Goal: Task Accomplishment & Management: Use online tool/utility

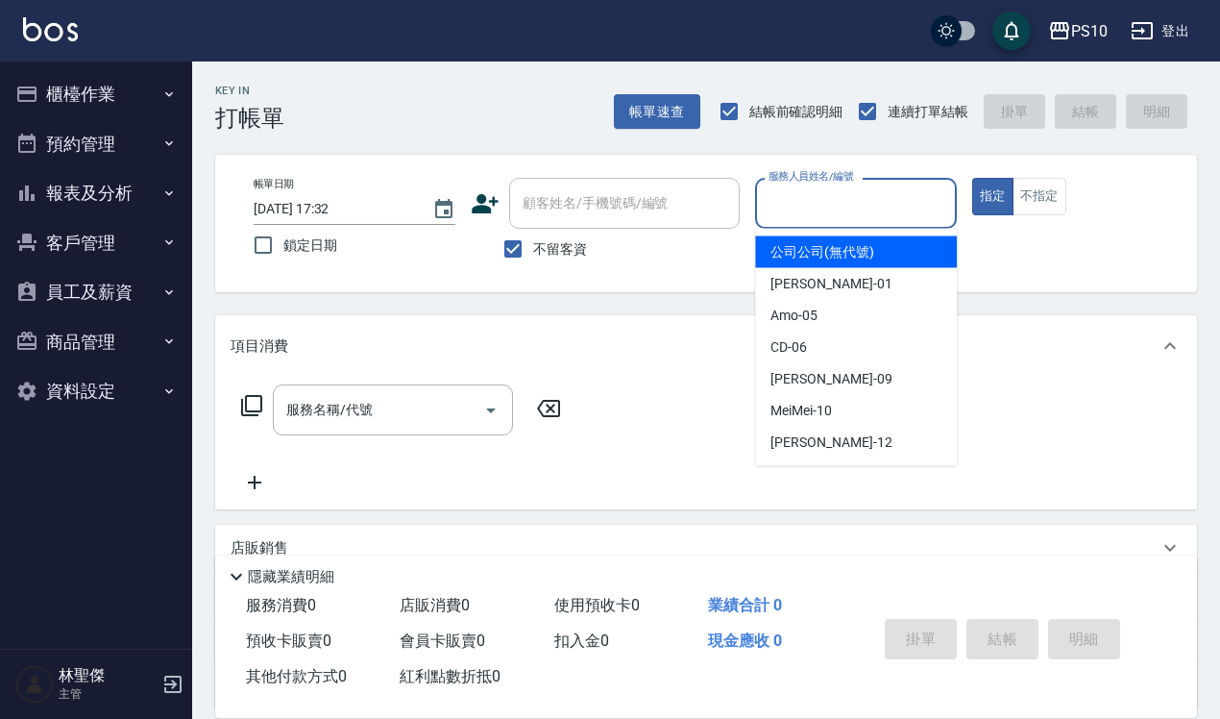
click at [838, 202] on input "服務人員姓名/編號" at bounding box center [856, 203] width 184 height 34
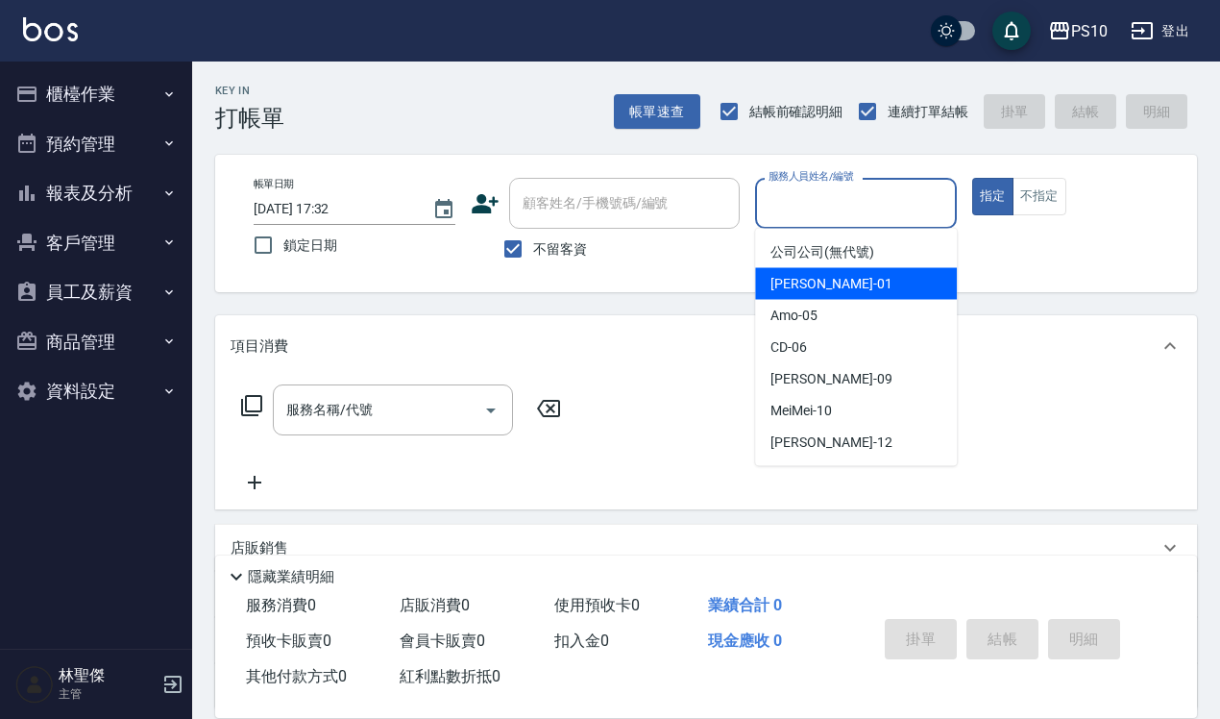
click at [826, 281] on div "[PERSON_NAME] -01" at bounding box center [856, 284] width 202 height 32
type input "[PERSON_NAME]-01"
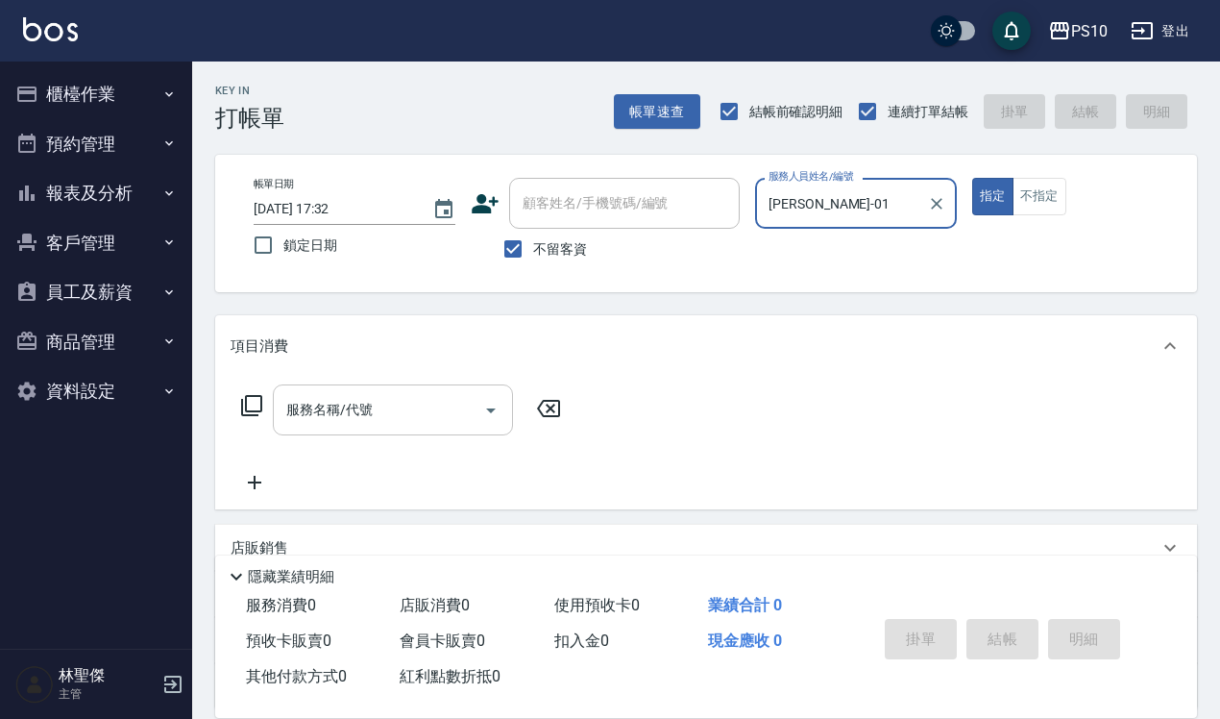
click at [389, 395] on input "服務名稱/代號" at bounding box center [378, 410] width 194 height 34
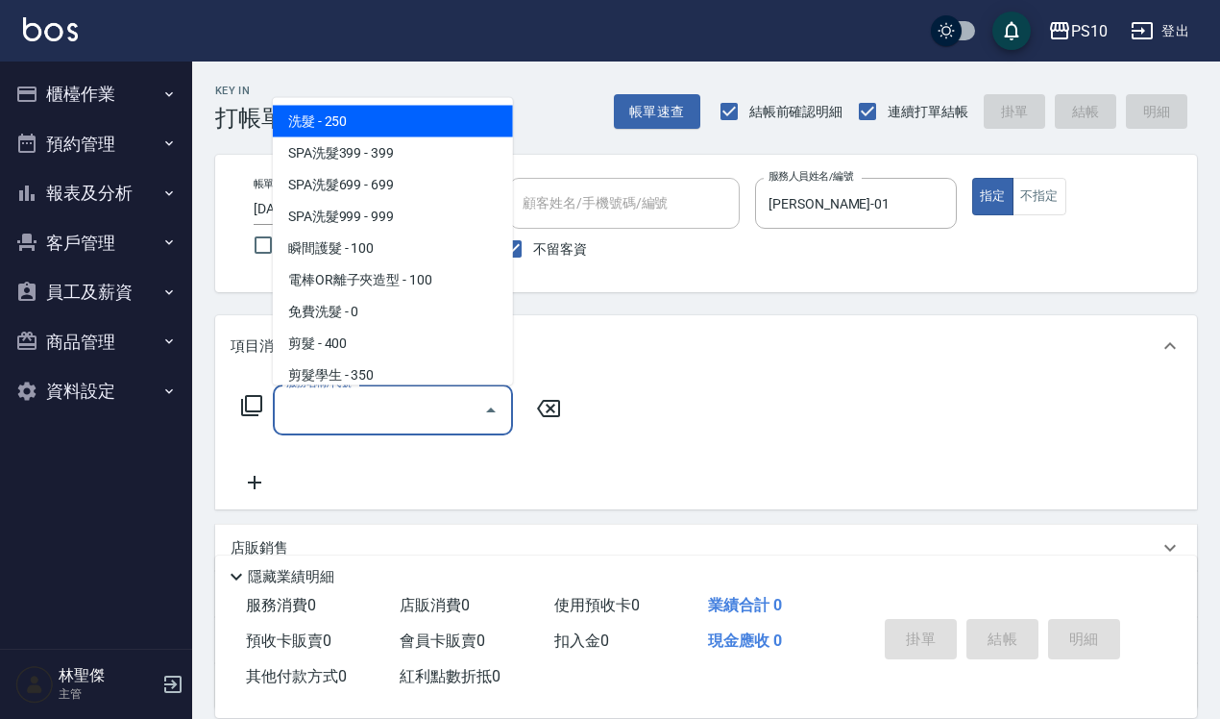
type input "5"
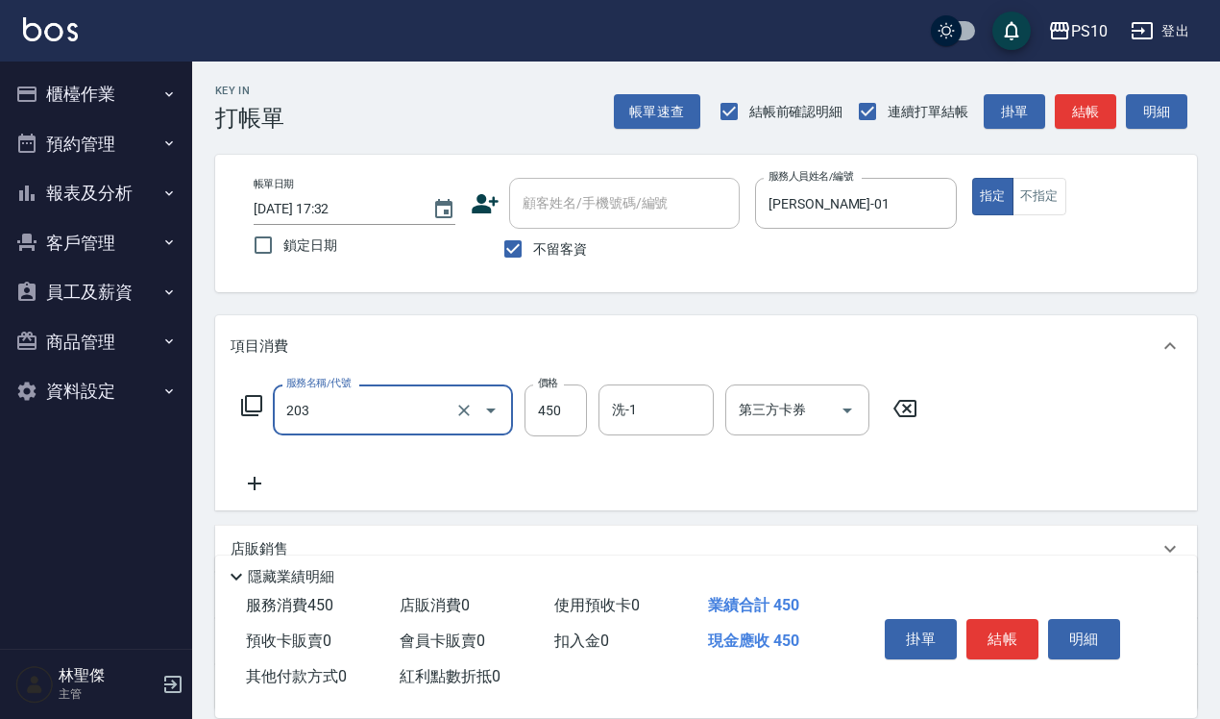
type input "剪+洗(203)"
type input "600"
click at [999, 637] on button "結帳" at bounding box center [1002, 639] width 72 height 40
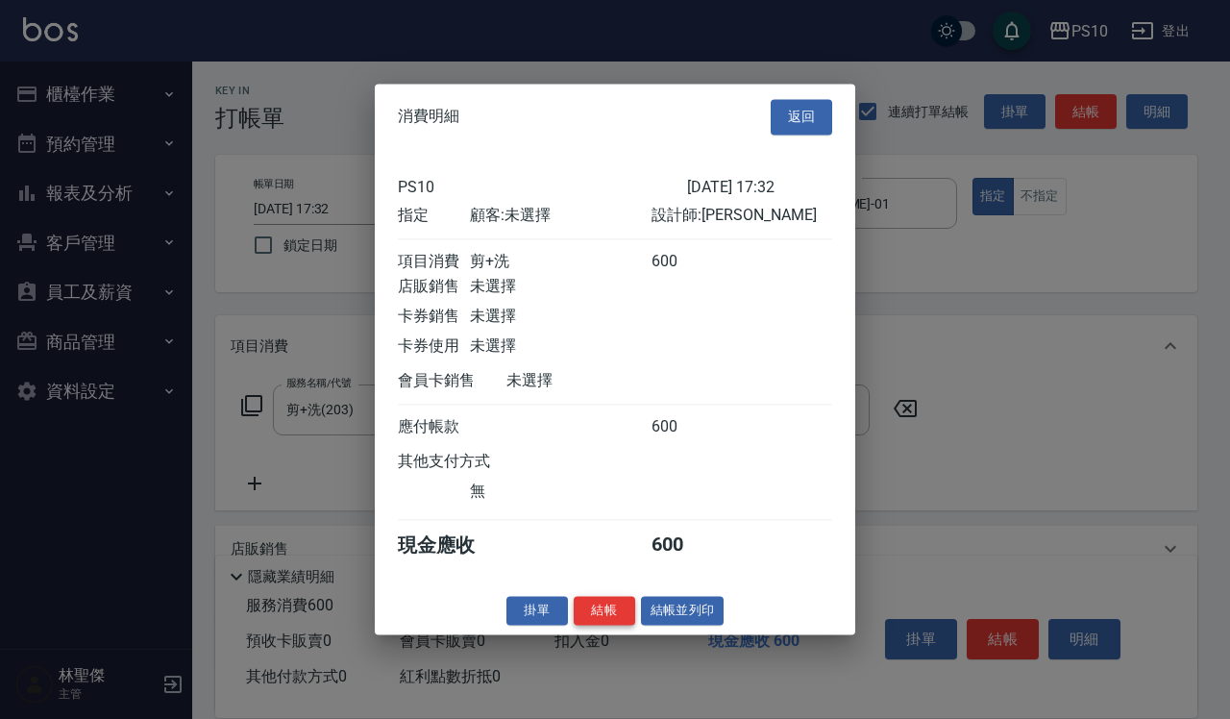
click at [606, 622] on button "結帳" at bounding box center [603, 611] width 61 height 30
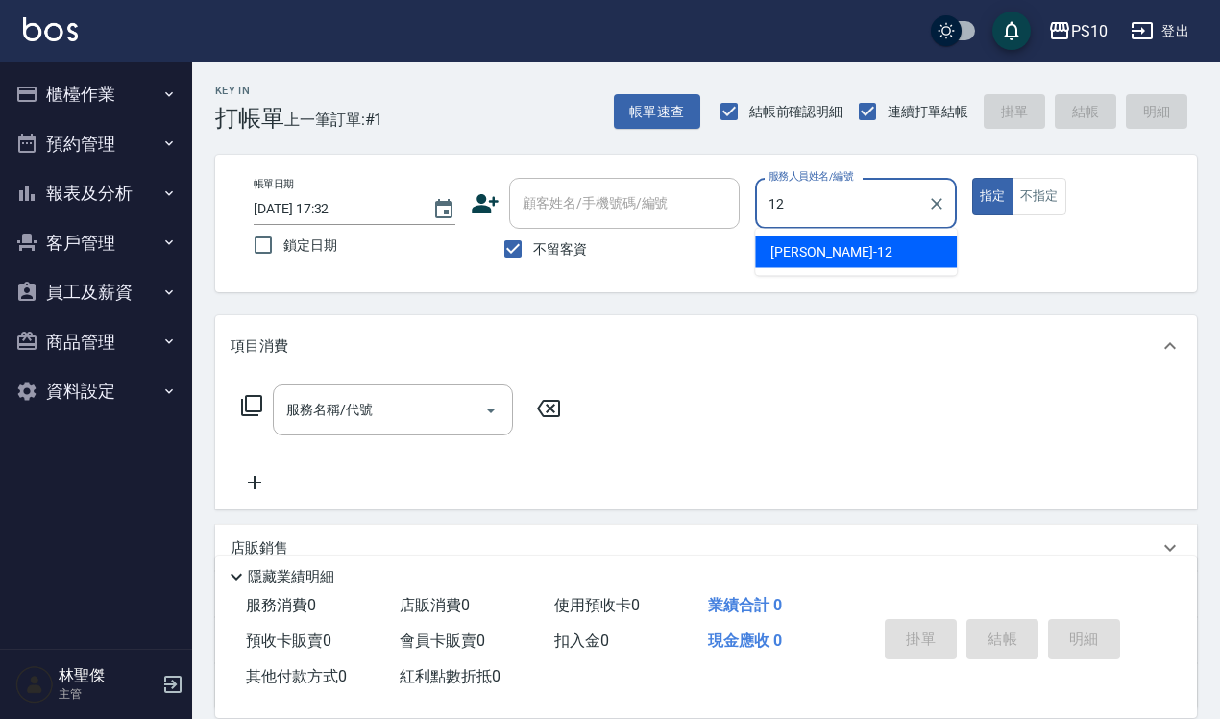
type input "[PERSON_NAME]-12"
type button "true"
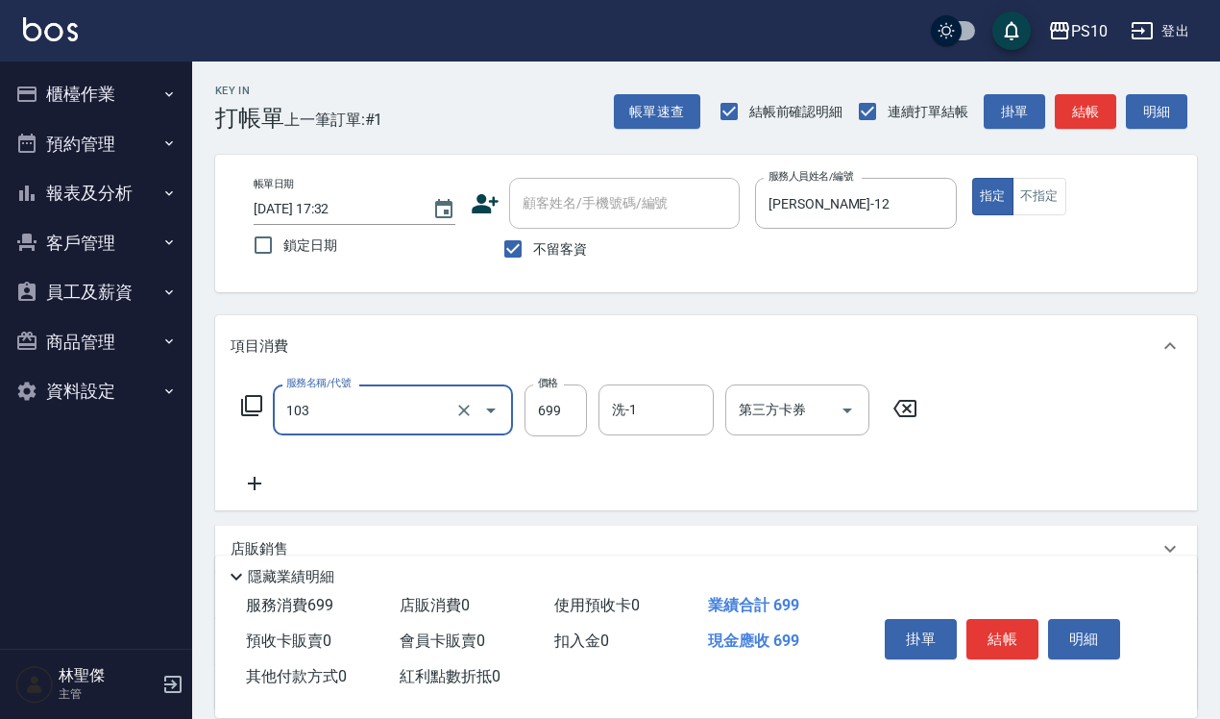
type input "SPA洗髮699(103)"
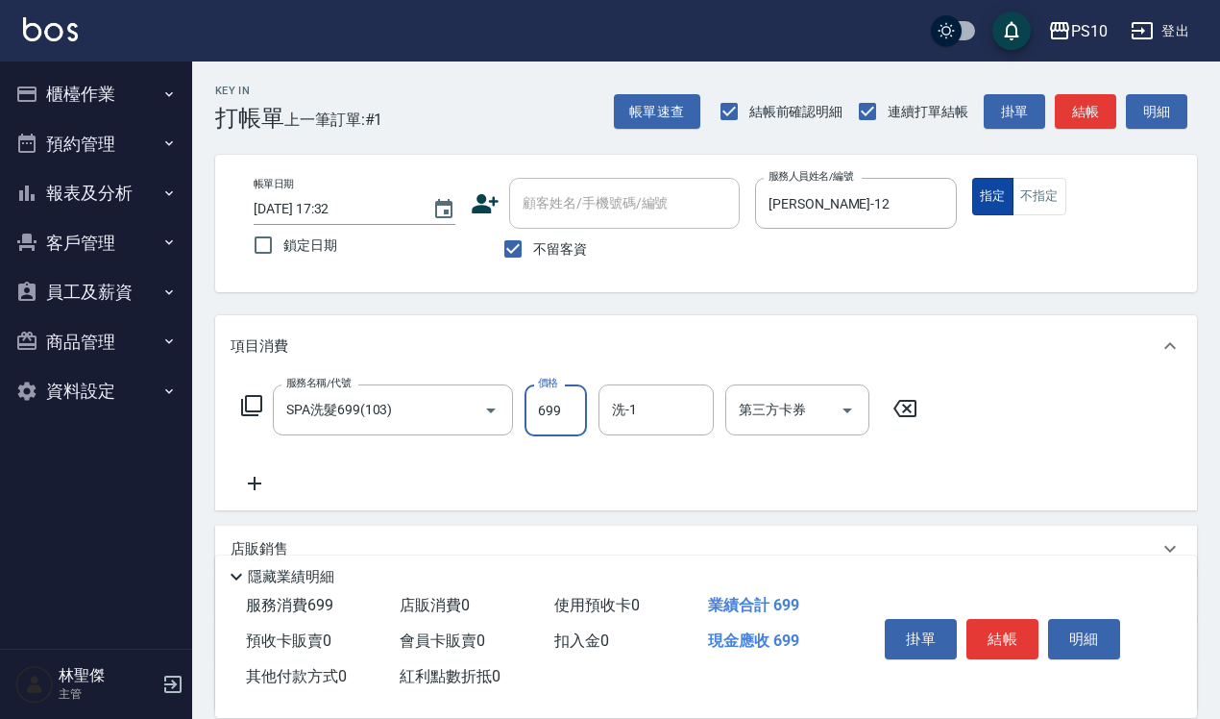
click at [1010, 192] on button "指定" at bounding box center [992, 196] width 41 height 37
drag, startPoint x: 1023, startPoint y: 197, endPoint x: 1002, endPoint y: 315, distance: 120.0
click at [1023, 198] on button "不指定" at bounding box center [1039, 196] width 54 height 37
drag, startPoint x: 985, startPoint y: 624, endPoint x: 977, endPoint y: 634, distance: 12.3
click at [985, 622] on button "結帳" at bounding box center [1002, 639] width 72 height 40
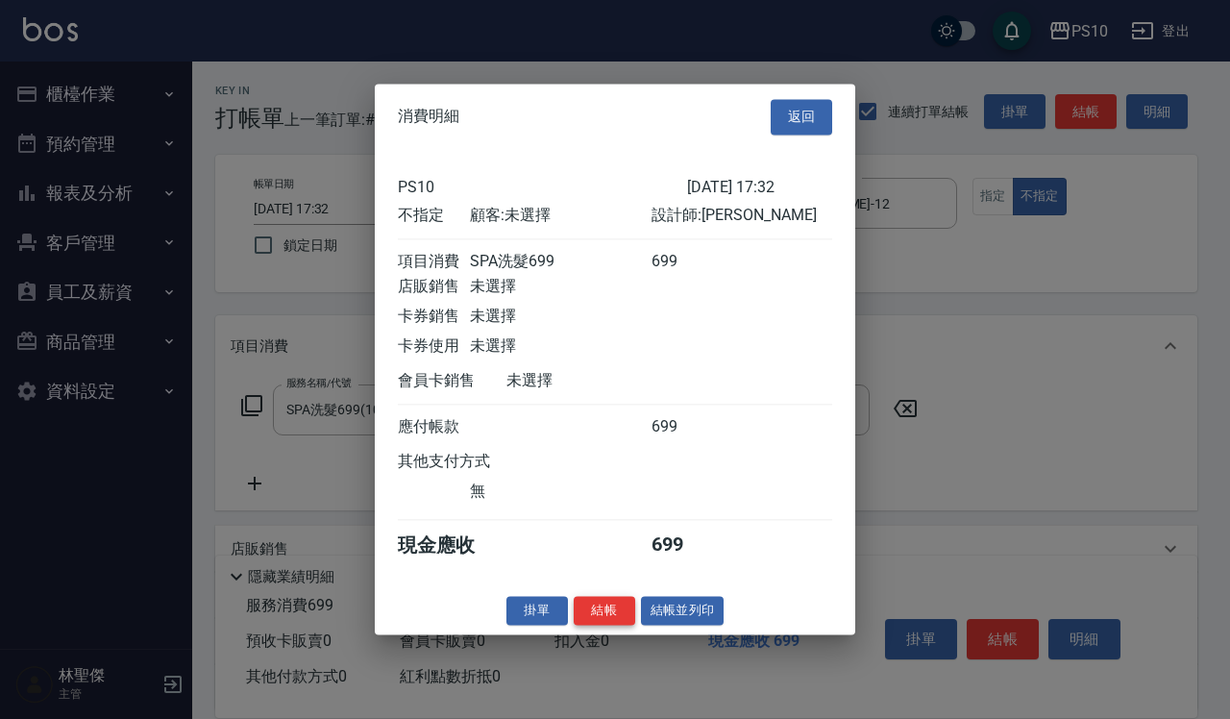
click at [586, 618] on button "結帳" at bounding box center [603, 611] width 61 height 30
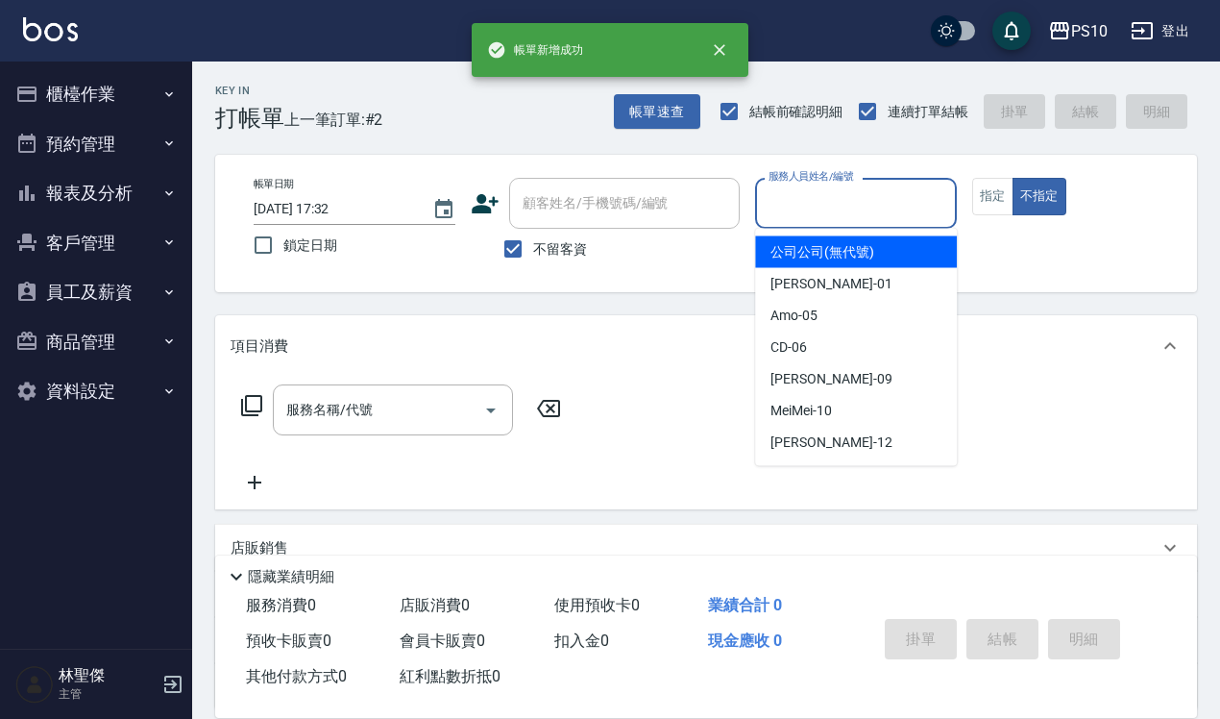
click at [900, 208] on input "服務人員姓名/編號" at bounding box center [856, 203] width 184 height 34
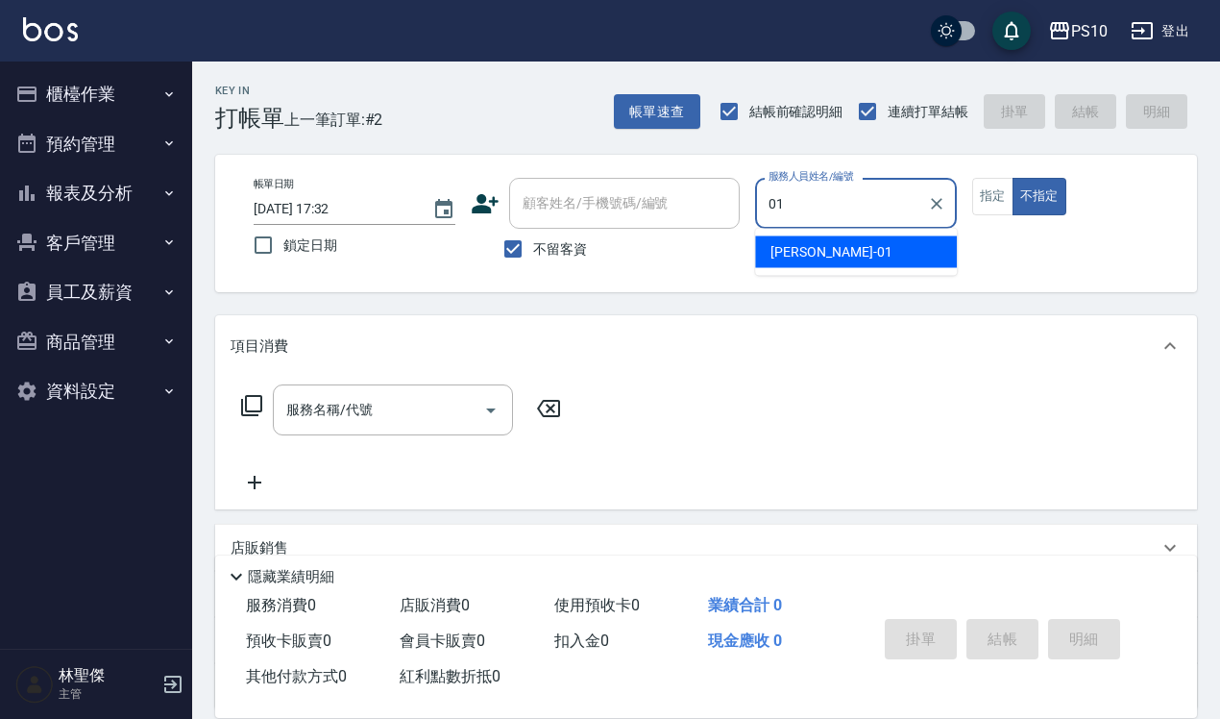
type input "[PERSON_NAME]-01"
type button "false"
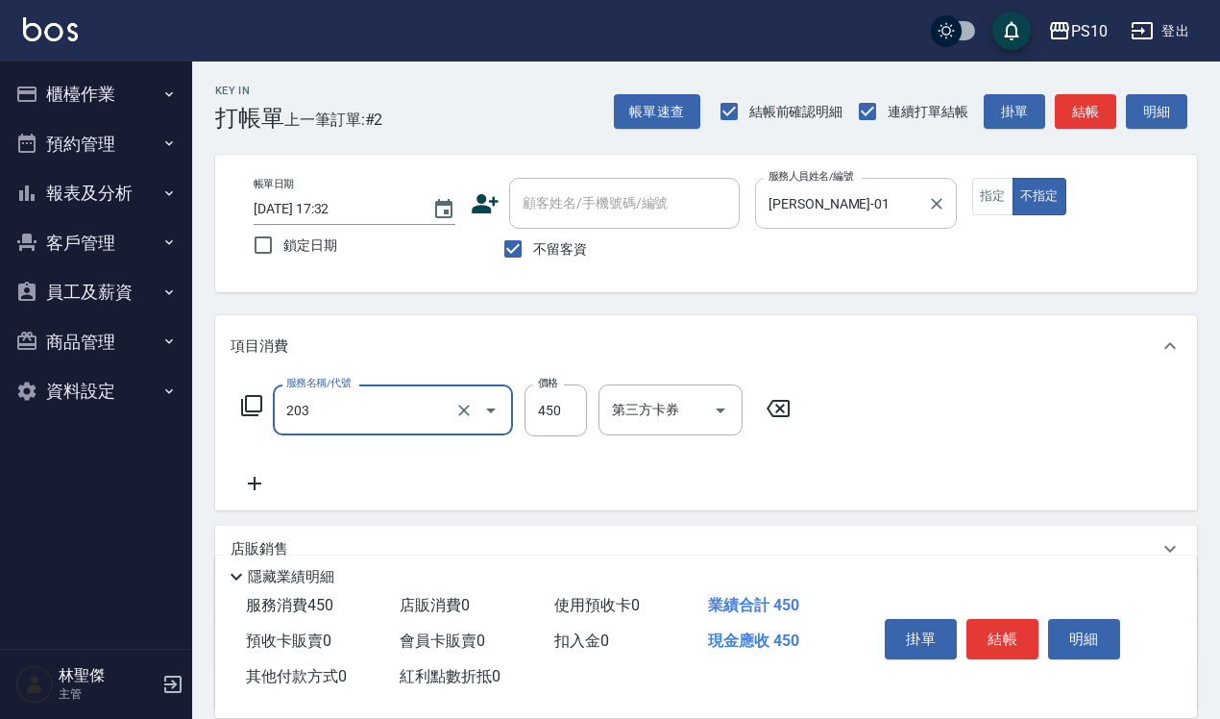
type input "剪+洗(203)"
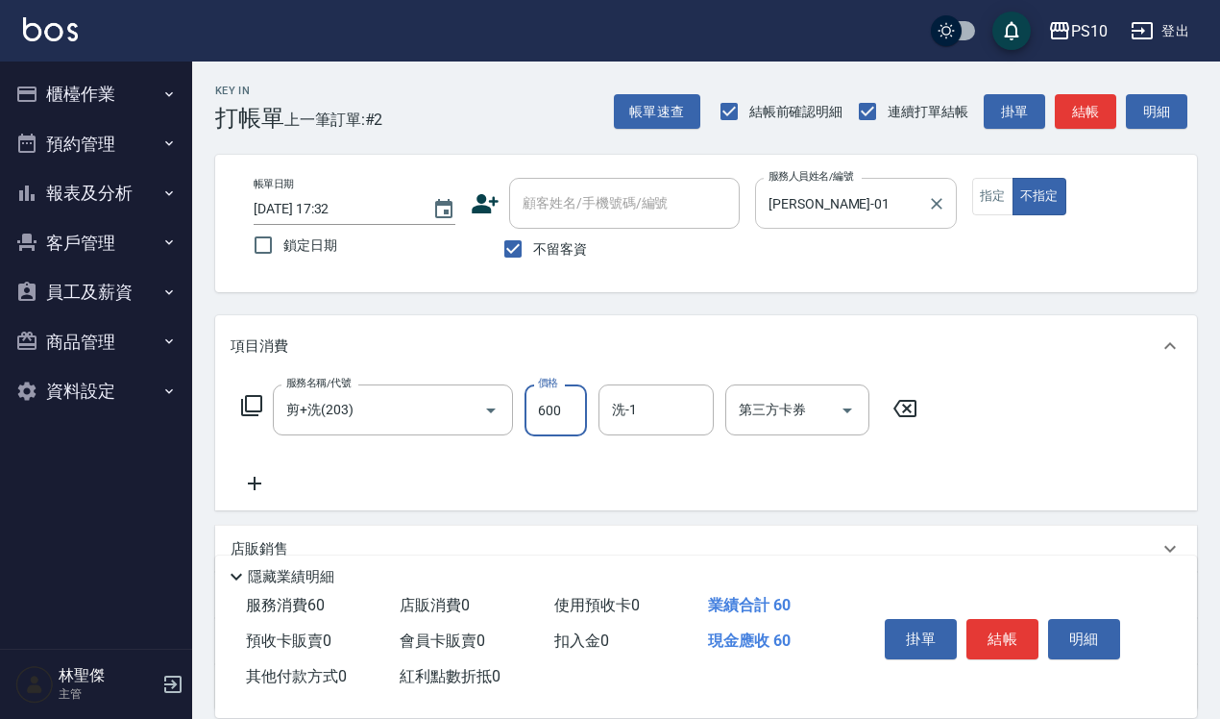
type input "600"
click at [987, 622] on button "結帳" at bounding box center [1002, 639] width 72 height 40
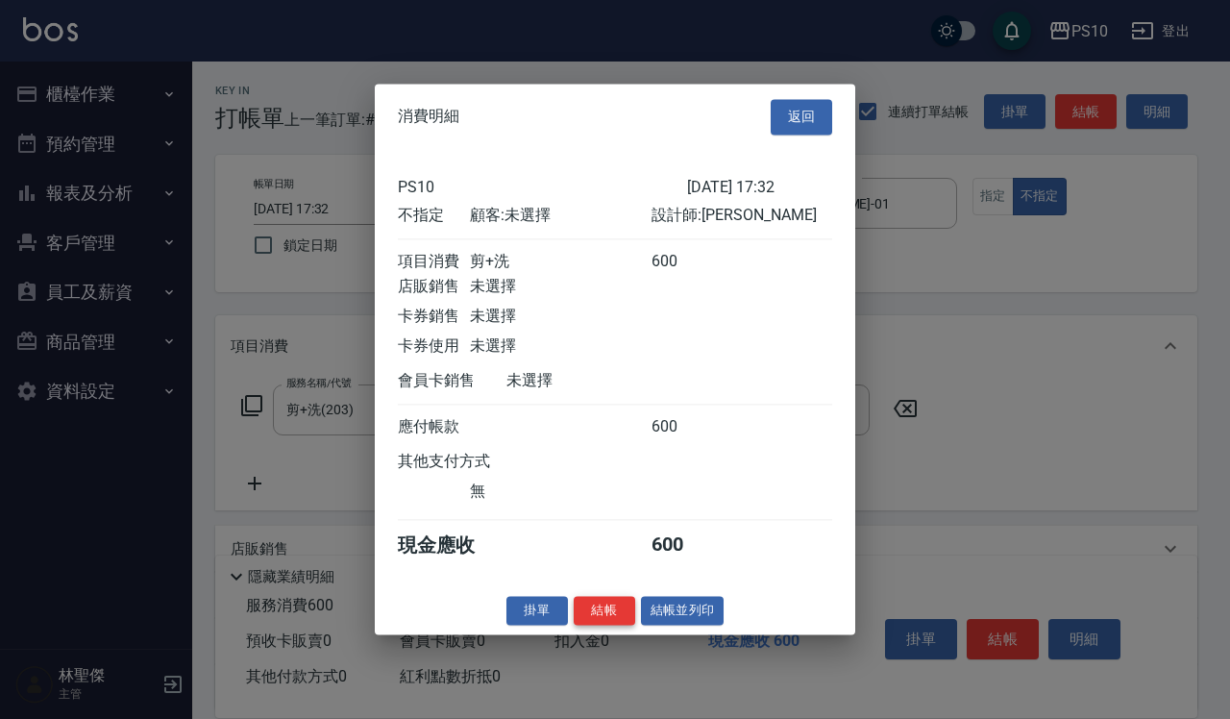
click at [610, 620] on button "結帳" at bounding box center [603, 611] width 61 height 30
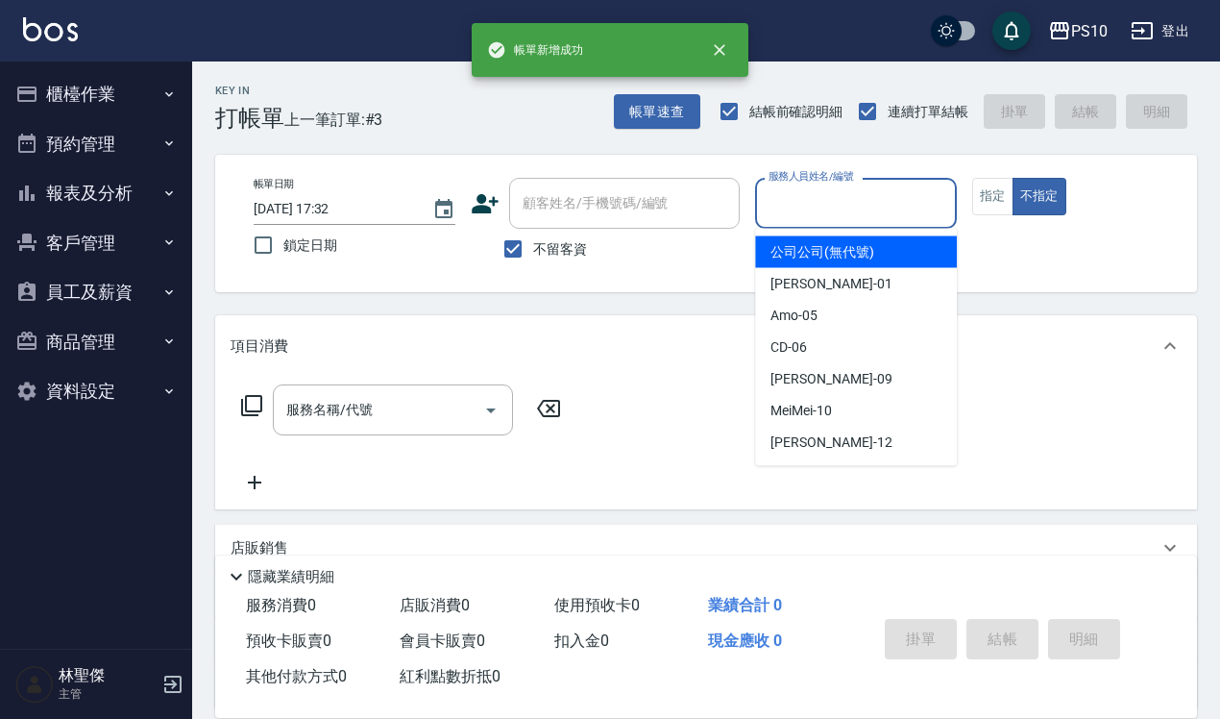
click at [872, 186] on input "服務人員姓名/編號" at bounding box center [856, 203] width 184 height 34
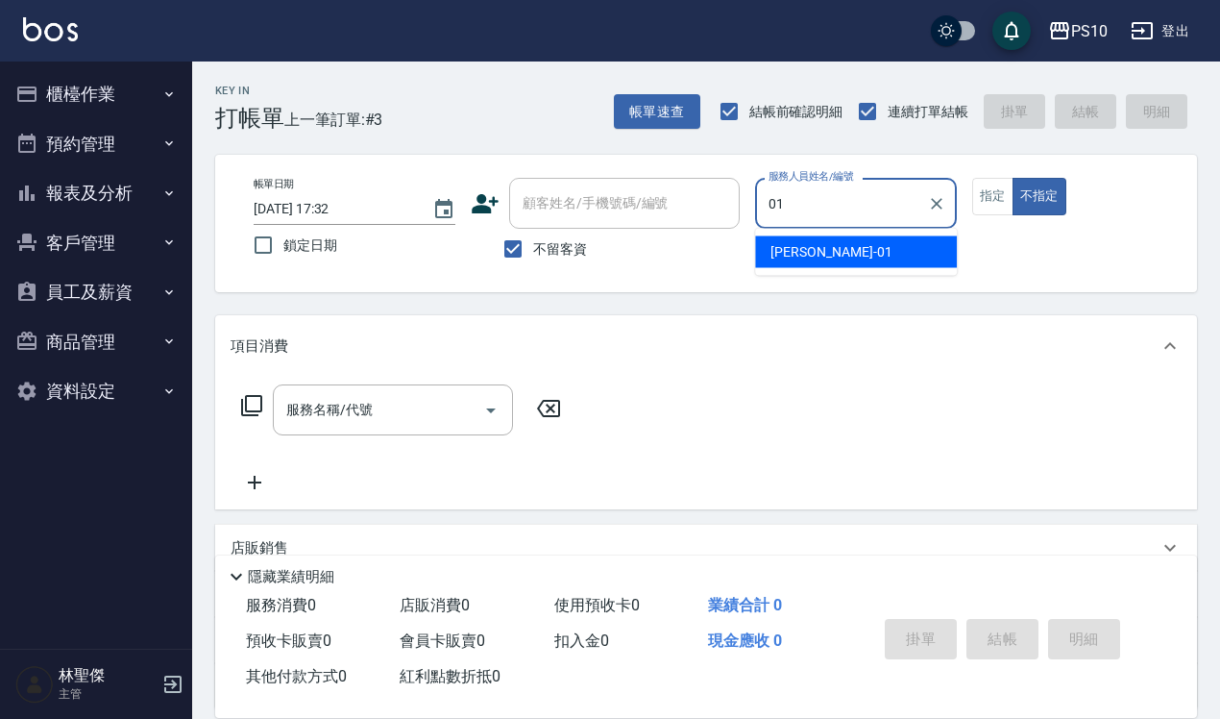
type input "[PERSON_NAME]-01"
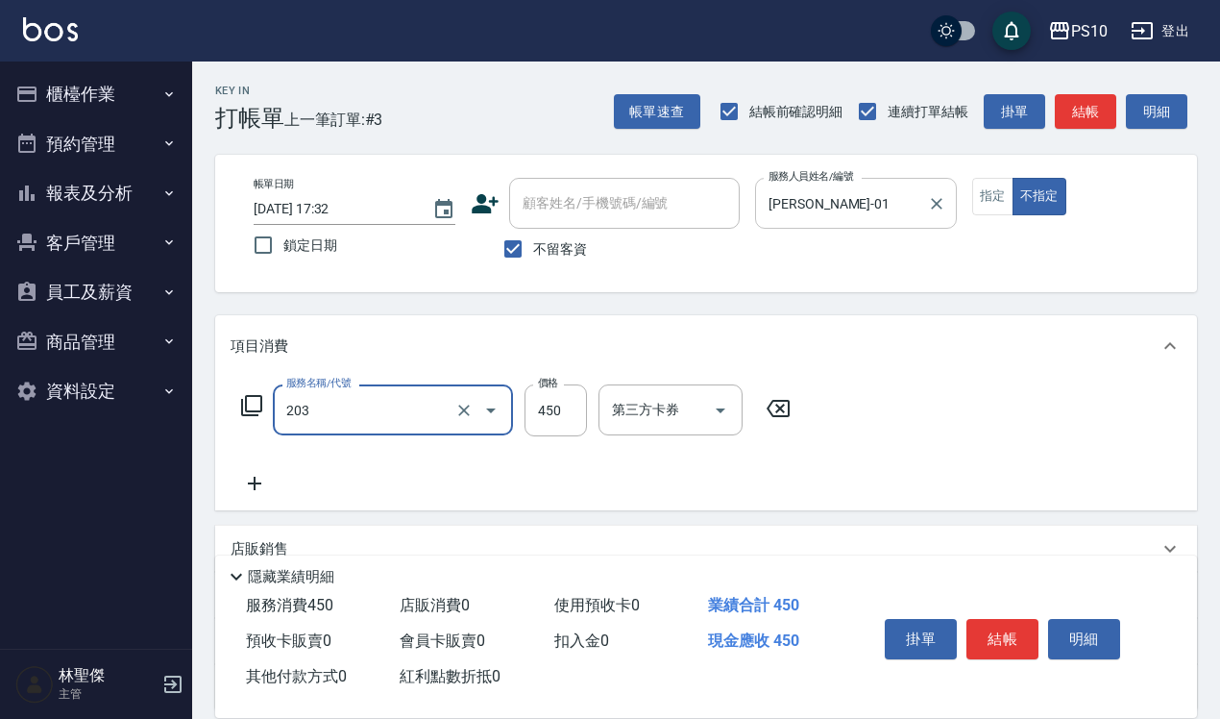
type input "剪+洗(203)"
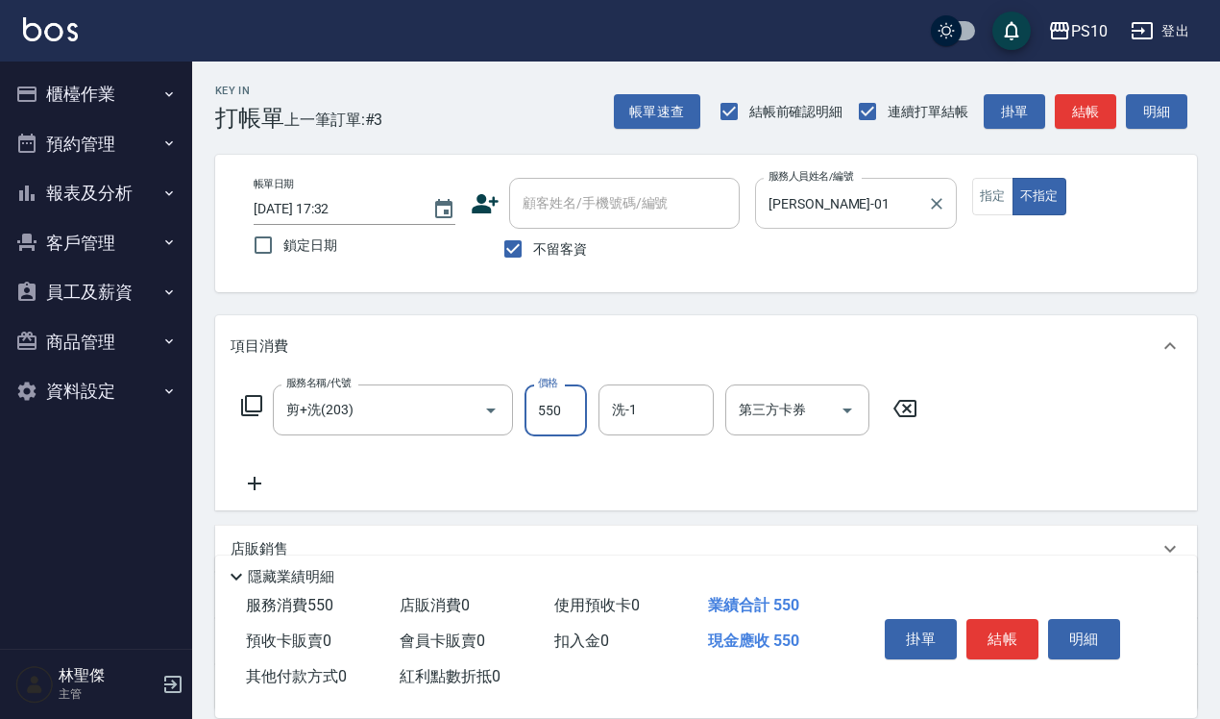
type input "550"
click at [1005, 624] on button "結帳" at bounding box center [1002, 639] width 72 height 40
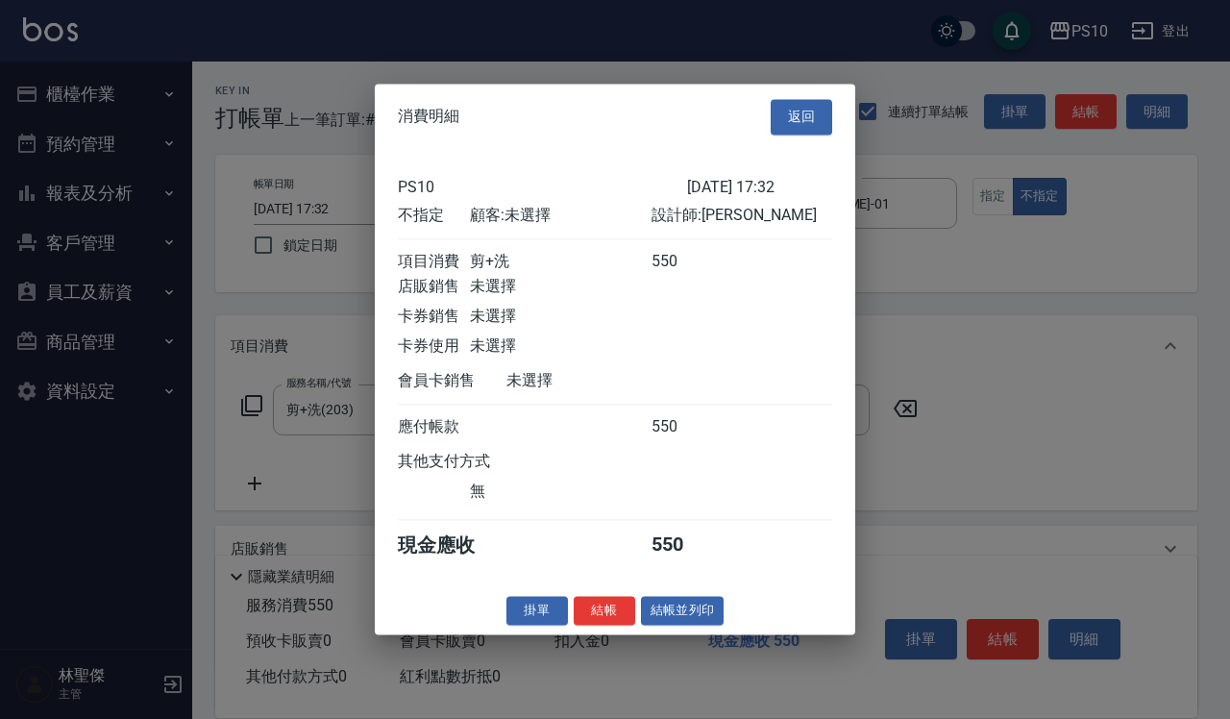
drag, startPoint x: 603, startPoint y: 640, endPoint x: 608, endPoint y: 659, distance: 19.8
click at [608, 659] on div "消費明細 返回 PS10 [DATE] 17:32 不指定 顧客: 未選擇 設計師: [PERSON_NAME] 項目消費 剪+洗 550 店販銷售 未選擇 …" at bounding box center [615, 359] width 1230 height 719
click at [586, 625] on button "結帳" at bounding box center [603, 611] width 61 height 30
type input "[DATE] 17:33"
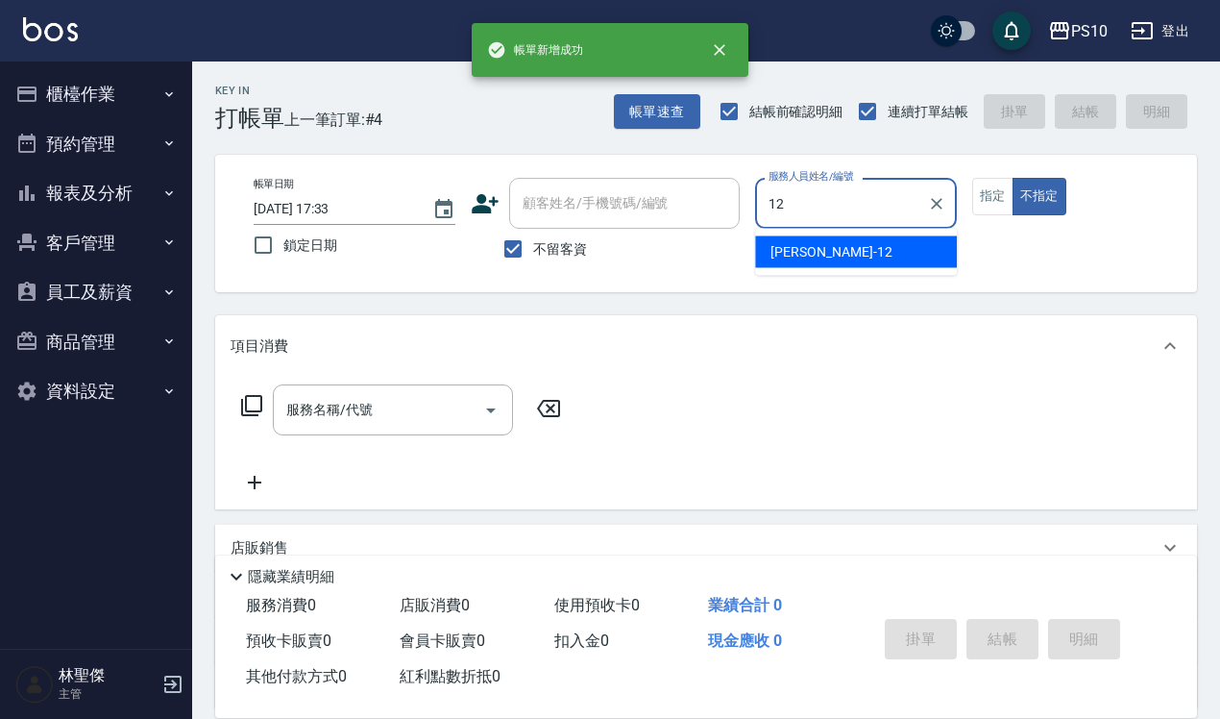
type input "[PERSON_NAME]-12"
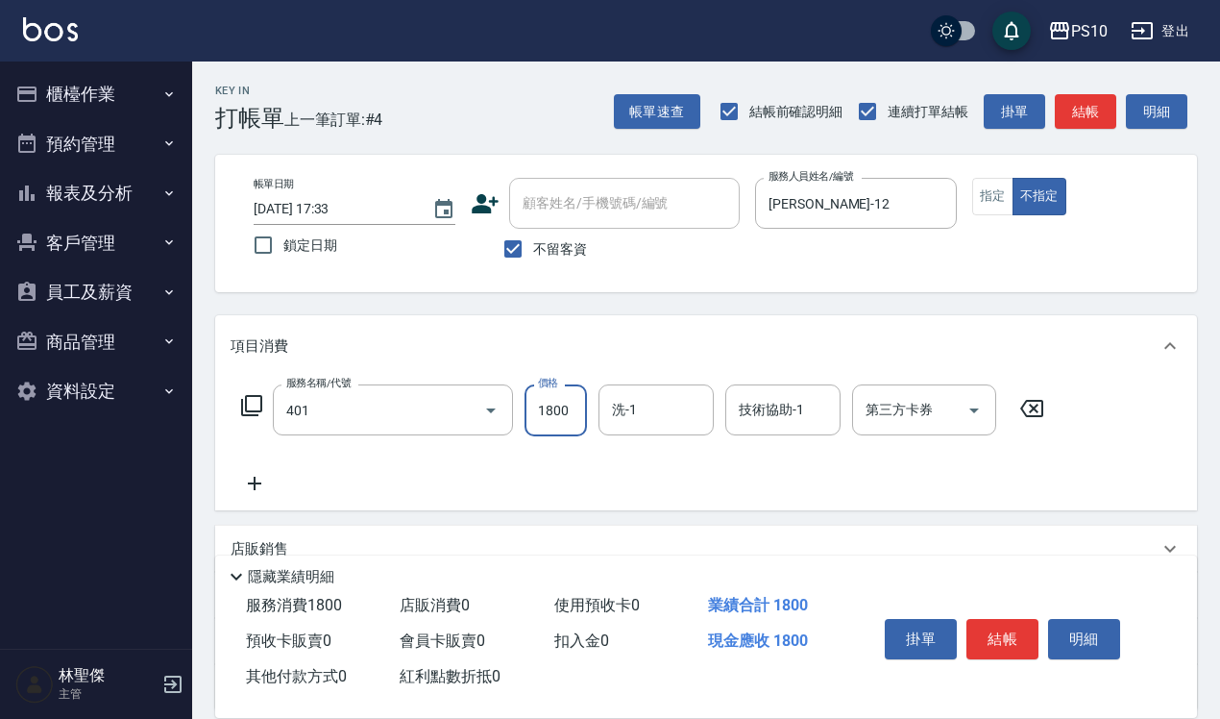
type input "染髮短髮(401)"
type input "1800"
click at [987, 195] on button "指定" at bounding box center [992, 196] width 41 height 37
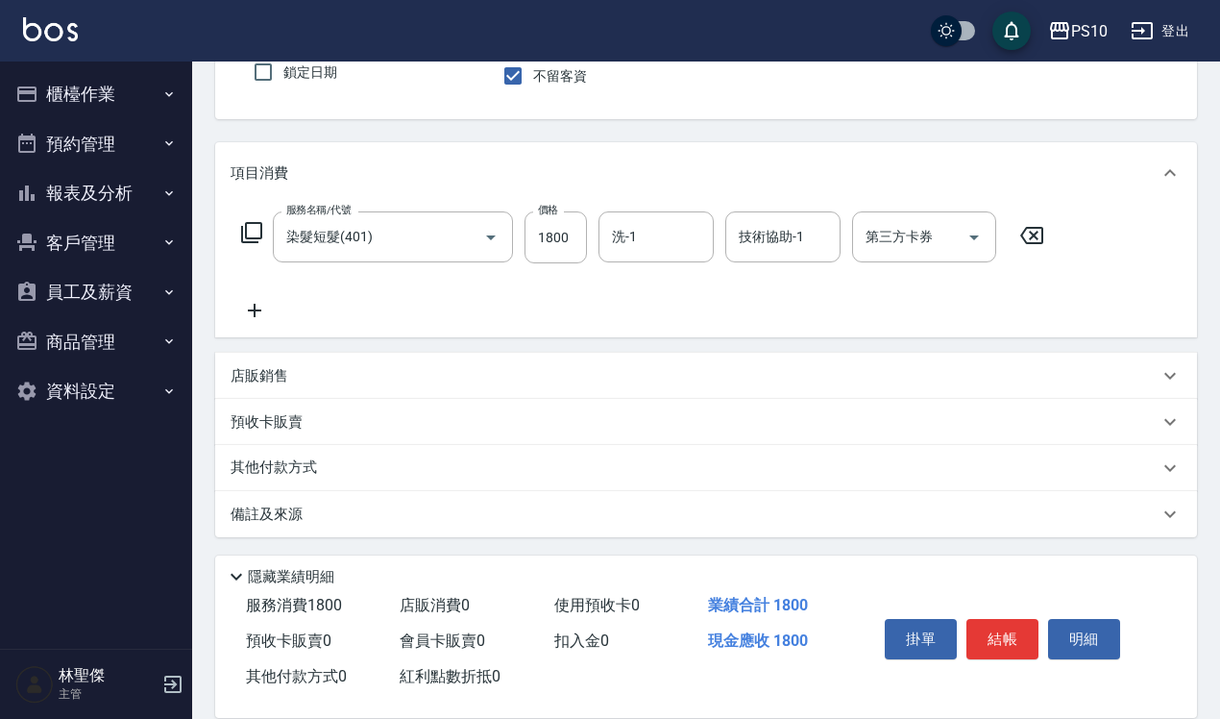
scroll to position [174, 0]
click at [275, 423] on p "預收卡販賣" at bounding box center [267, 421] width 72 height 20
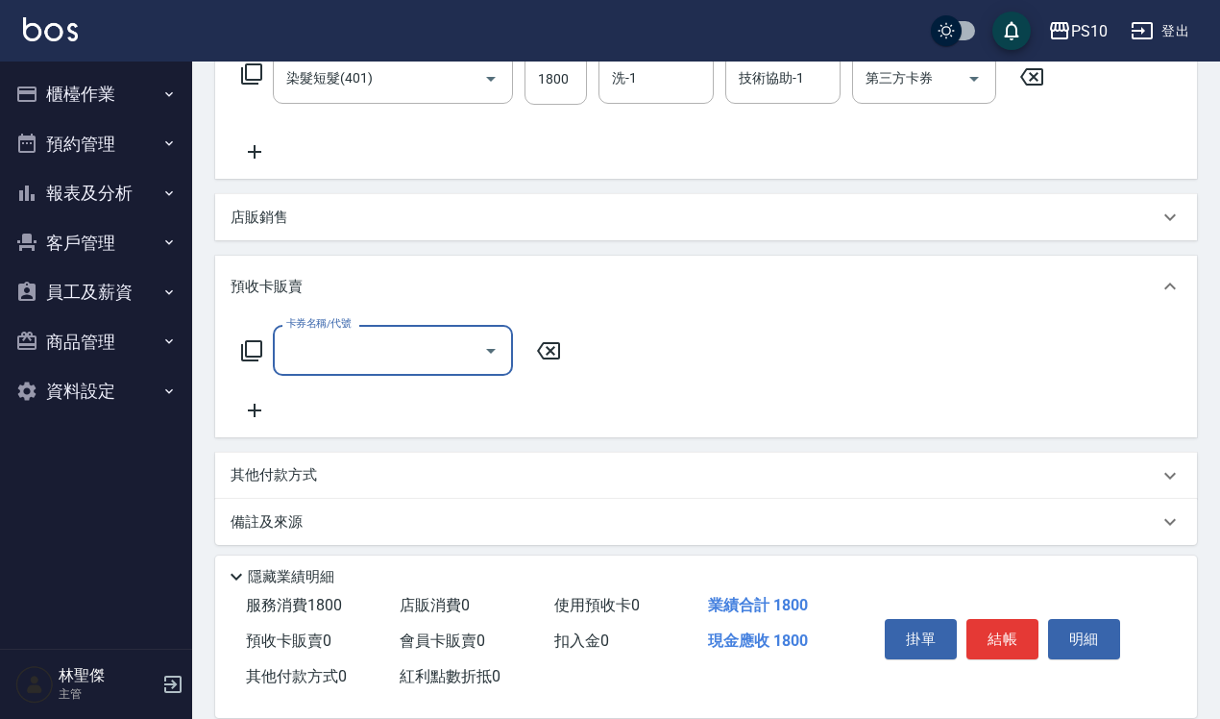
scroll to position [339, 0]
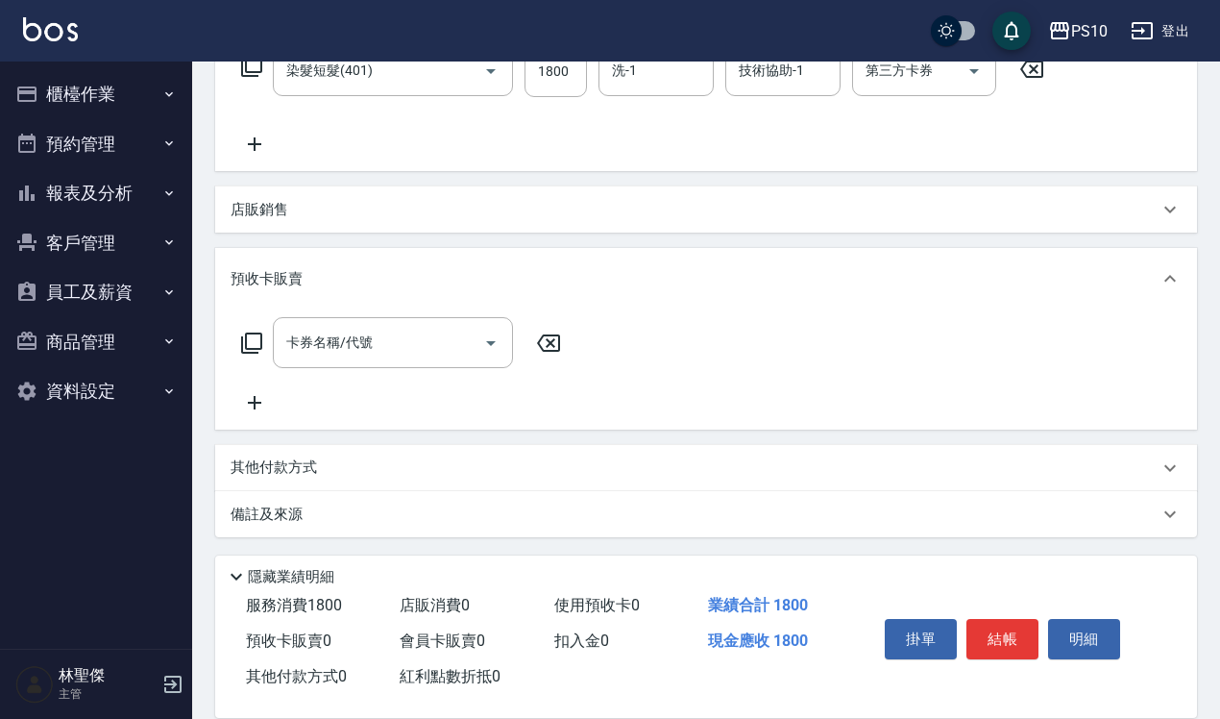
click at [319, 186] on div "店販銷售" at bounding box center [706, 209] width 982 height 46
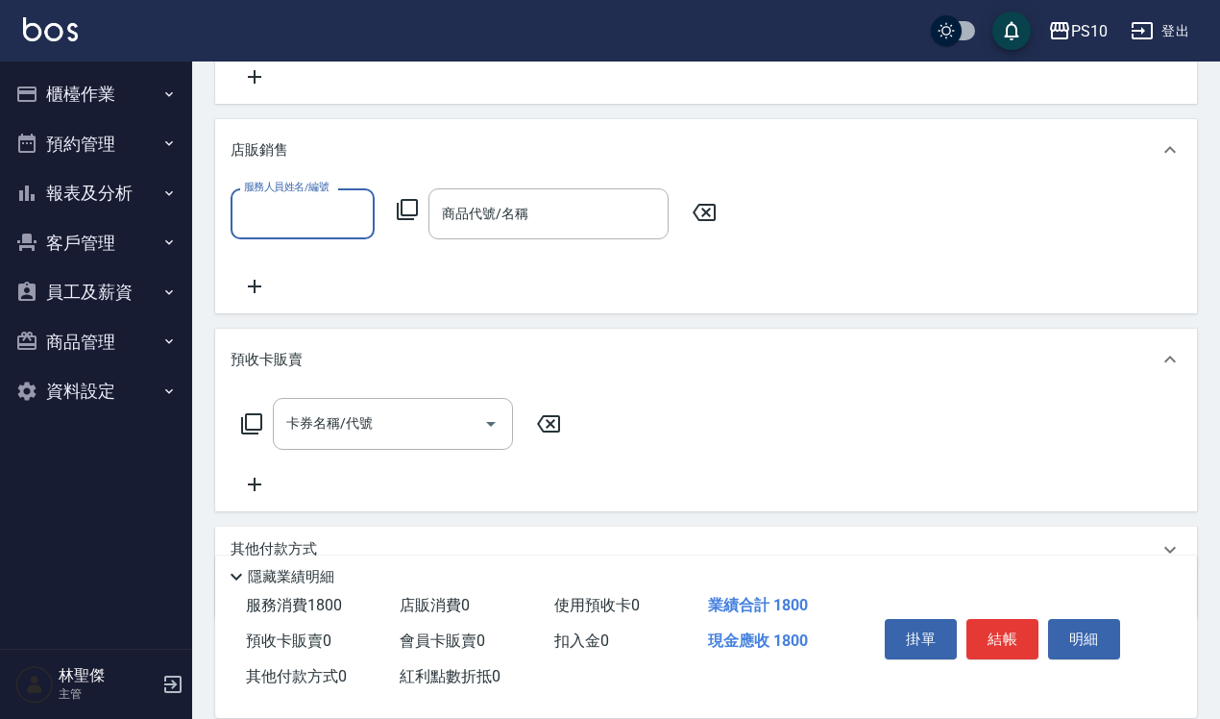
scroll to position [488, 0]
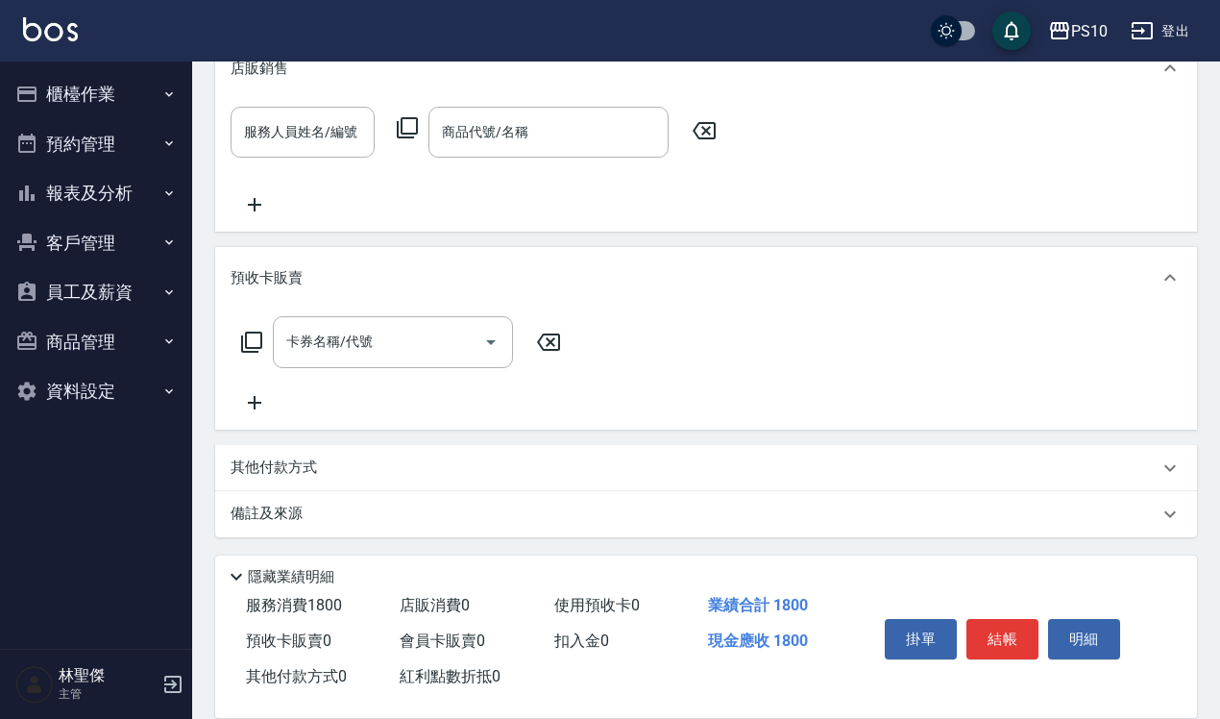
click at [313, 473] on p "其他付款方式" at bounding box center [279, 467] width 96 height 21
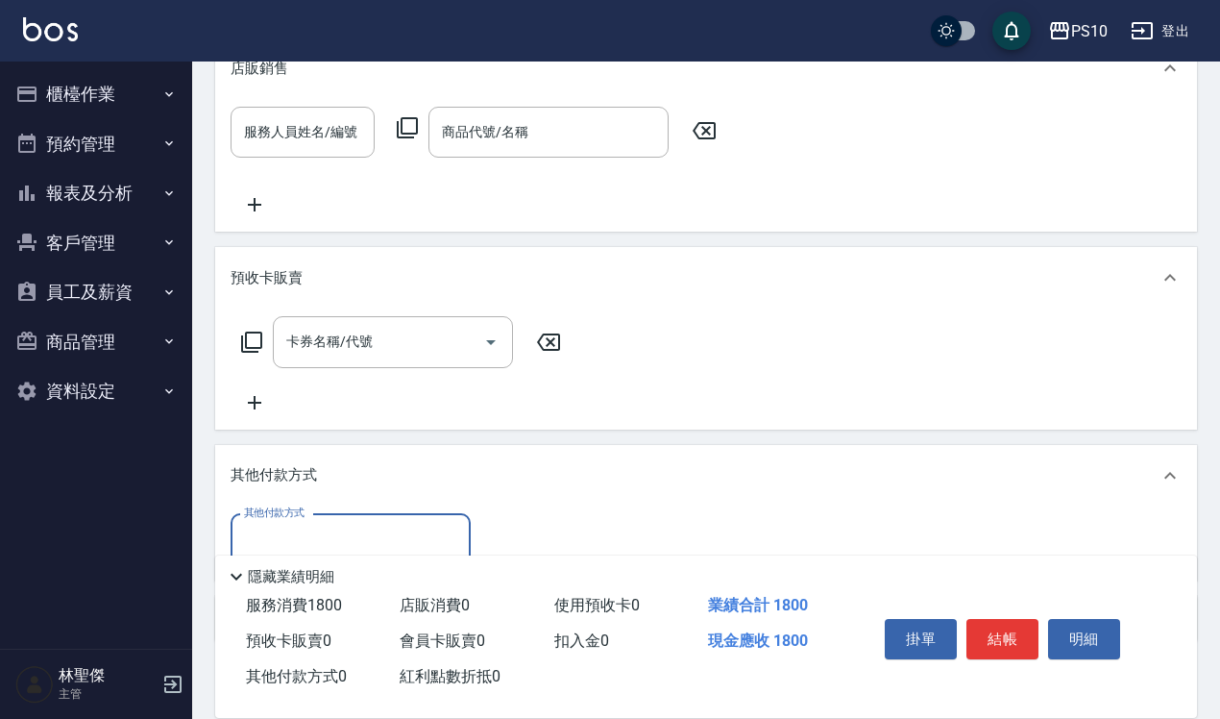
scroll to position [0, 0]
click at [309, 507] on div "其他付款方式 其他付款方式" at bounding box center [706, 543] width 982 height 74
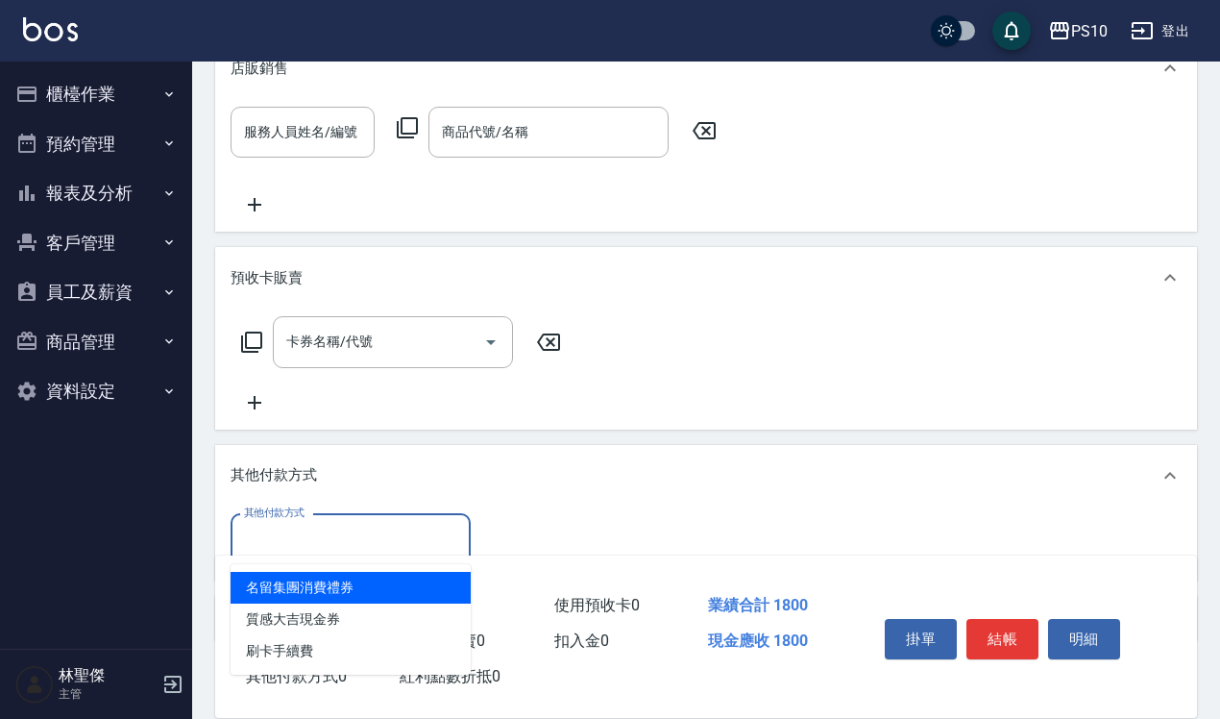
click at [307, 525] on input "其他付款方式" at bounding box center [350, 540] width 223 height 34
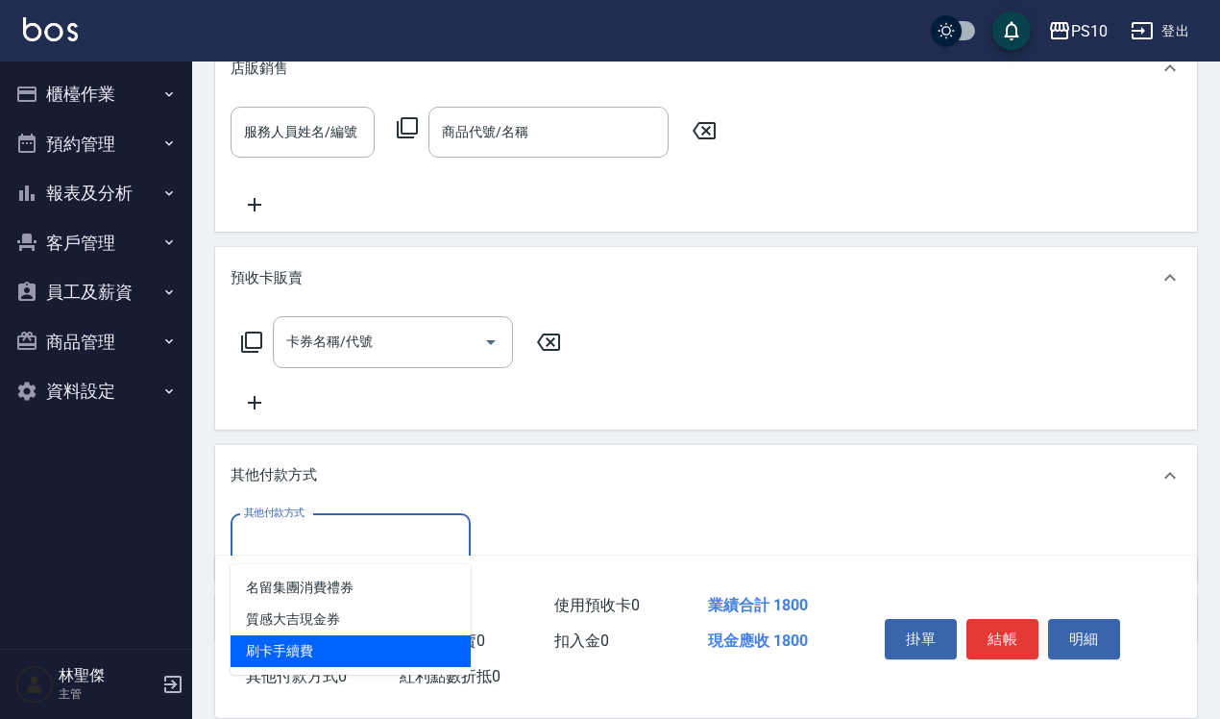
click at [300, 635] on span "刷卡手續費" at bounding box center [351, 651] width 240 height 32
type input "刷卡手續費"
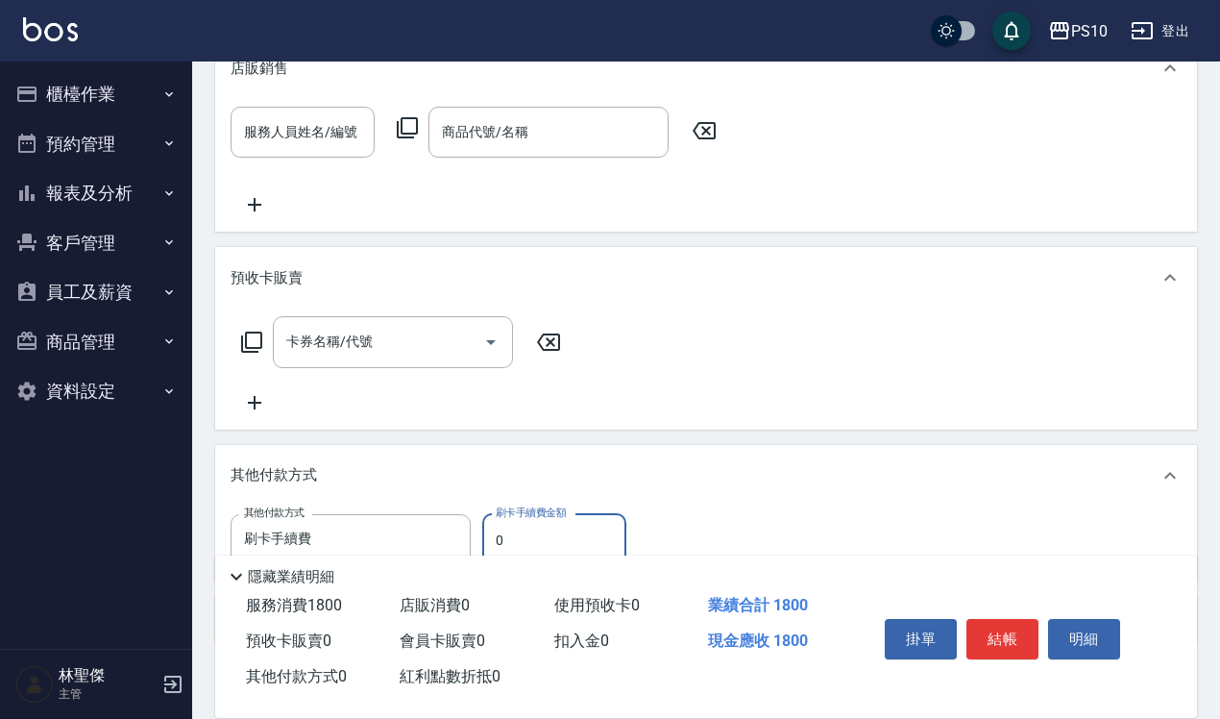
drag, startPoint x: 504, startPoint y: 541, endPoint x: 480, endPoint y: 540, distance: 24.0
click at [478, 541] on div "其他付款方式 刷卡手續費 其他付款方式 刷卡手續費金額 0 刷卡手續費金額" at bounding box center [434, 540] width 407 height 52
type input "1800"
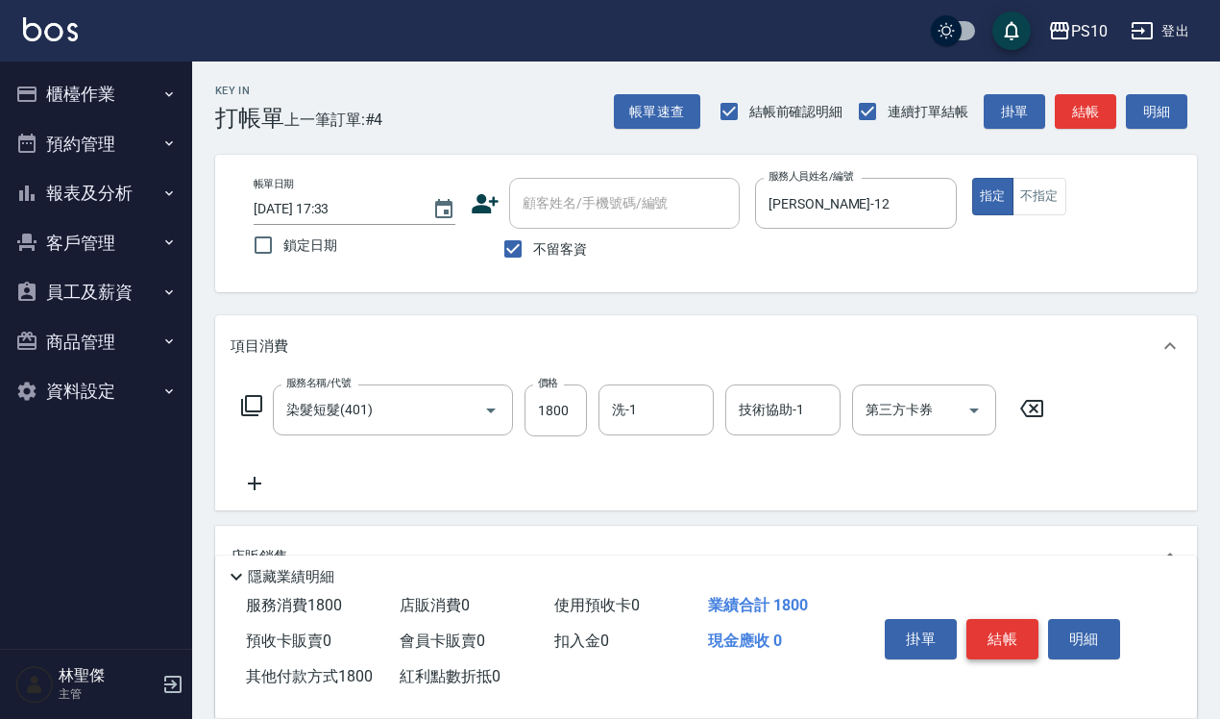
click at [1002, 627] on button "結帳" at bounding box center [1002, 639] width 72 height 40
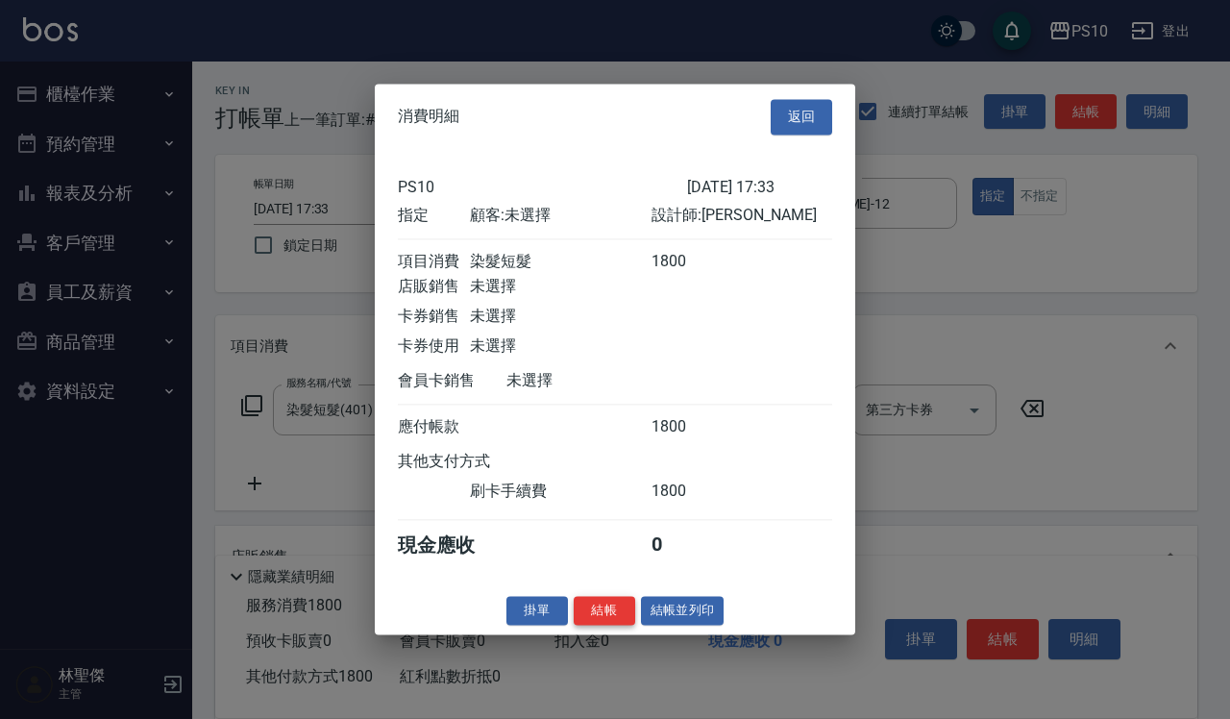
click at [621, 625] on button "結帳" at bounding box center [603, 611] width 61 height 30
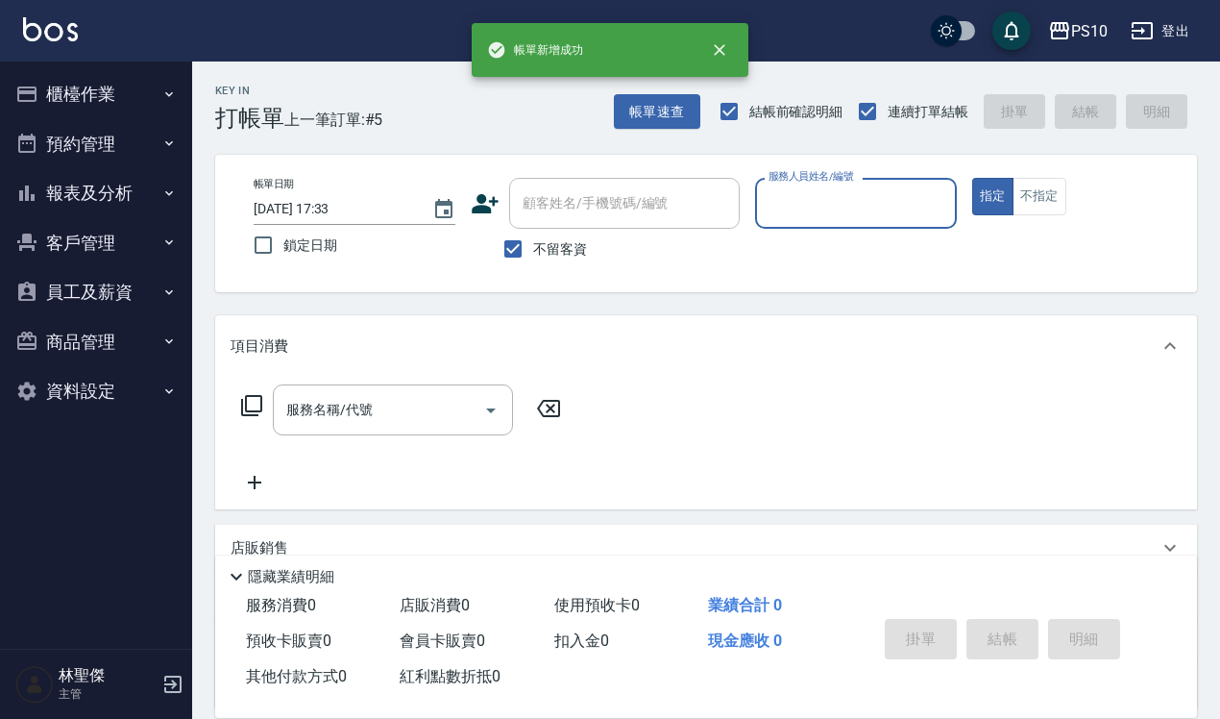
click at [116, 96] on button "櫃檯作業" at bounding box center [96, 94] width 177 height 50
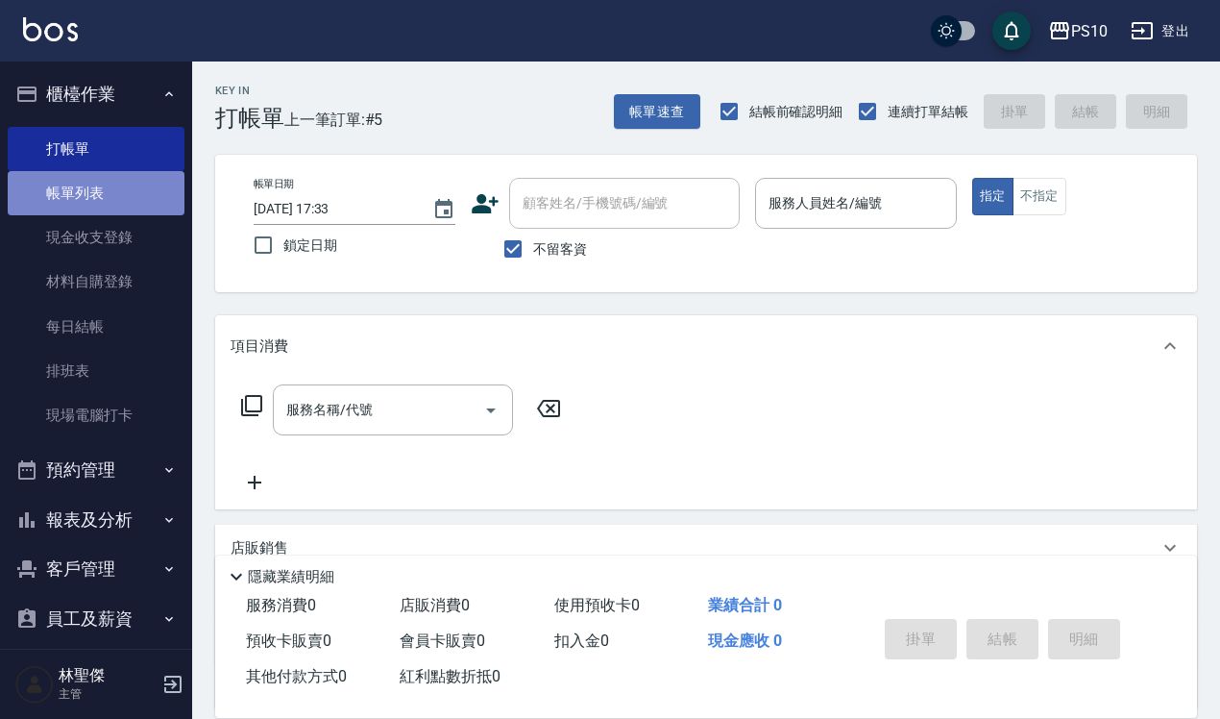
click at [108, 200] on link "帳單列表" at bounding box center [96, 193] width 177 height 44
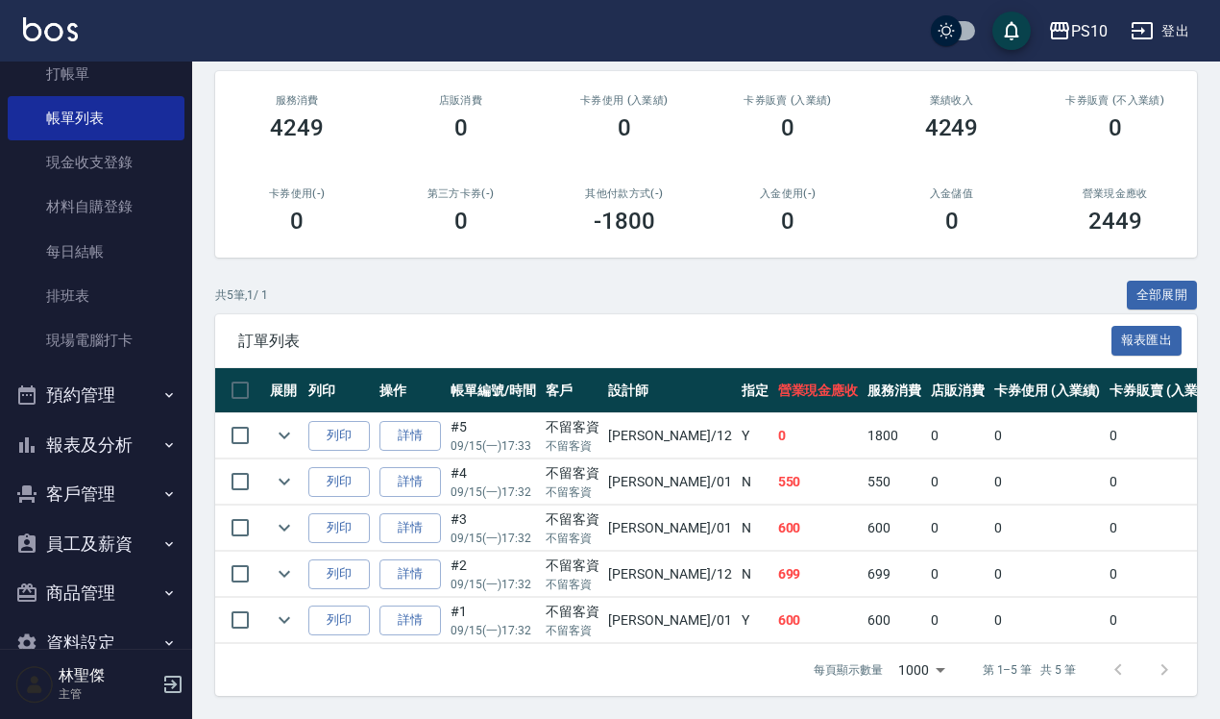
scroll to position [116, 0]
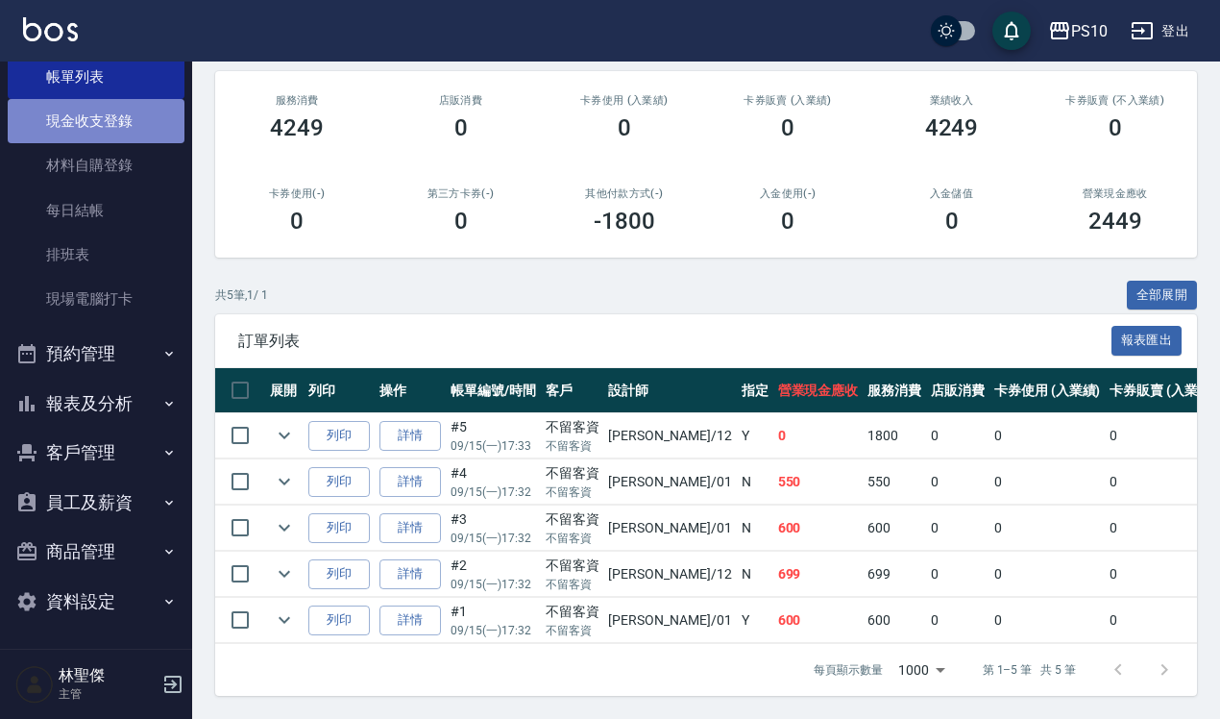
click at [132, 118] on link "現金收支登錄" at bounding box center [96, 121] width 177 height 44
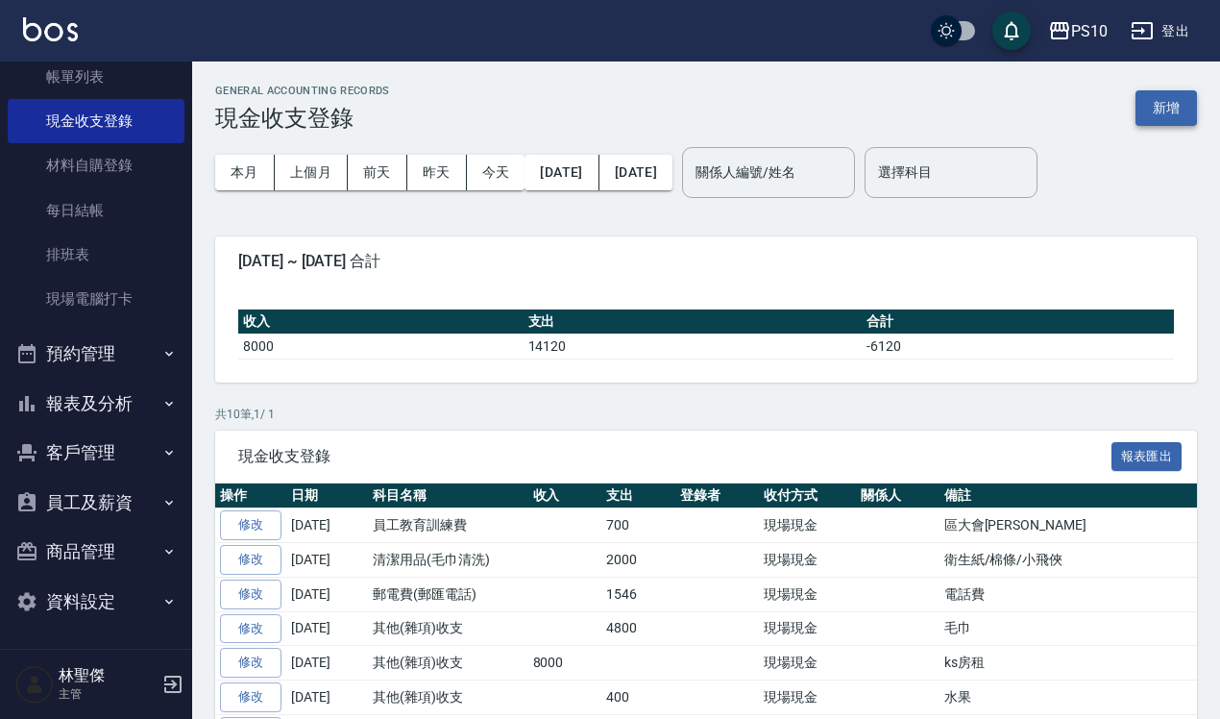
click at [1154, 92] on button "新增" at bounding box center [1165, 108] width 61 height 36
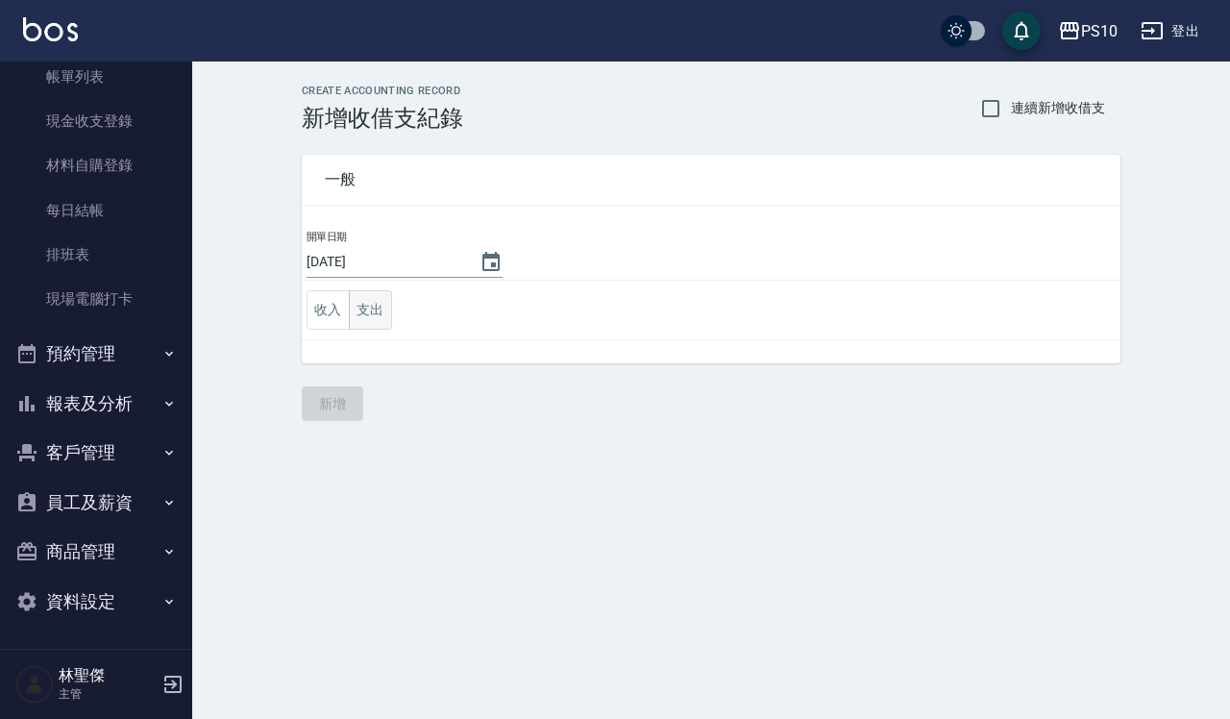
click at [361, 294] on button "支出" at bounding box center [370, 309] width 43 height 39
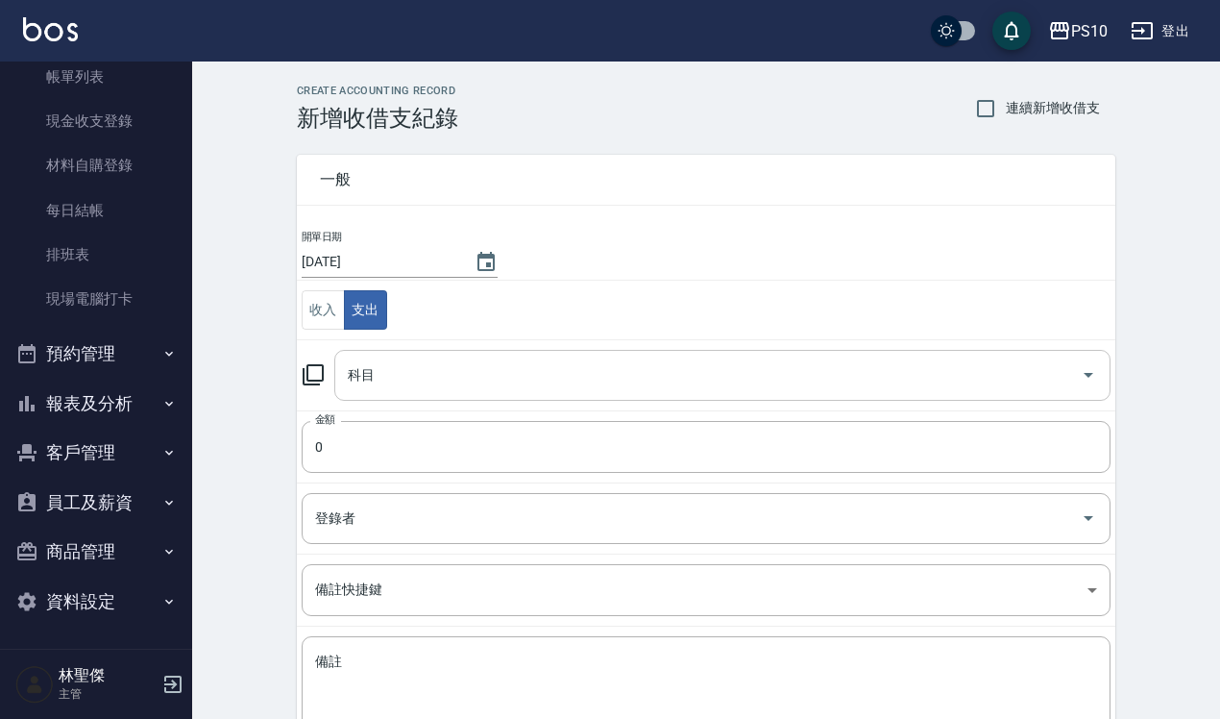
click at [430, 399] on div "科目" at bounding box center [722, 375] width 776 height 51
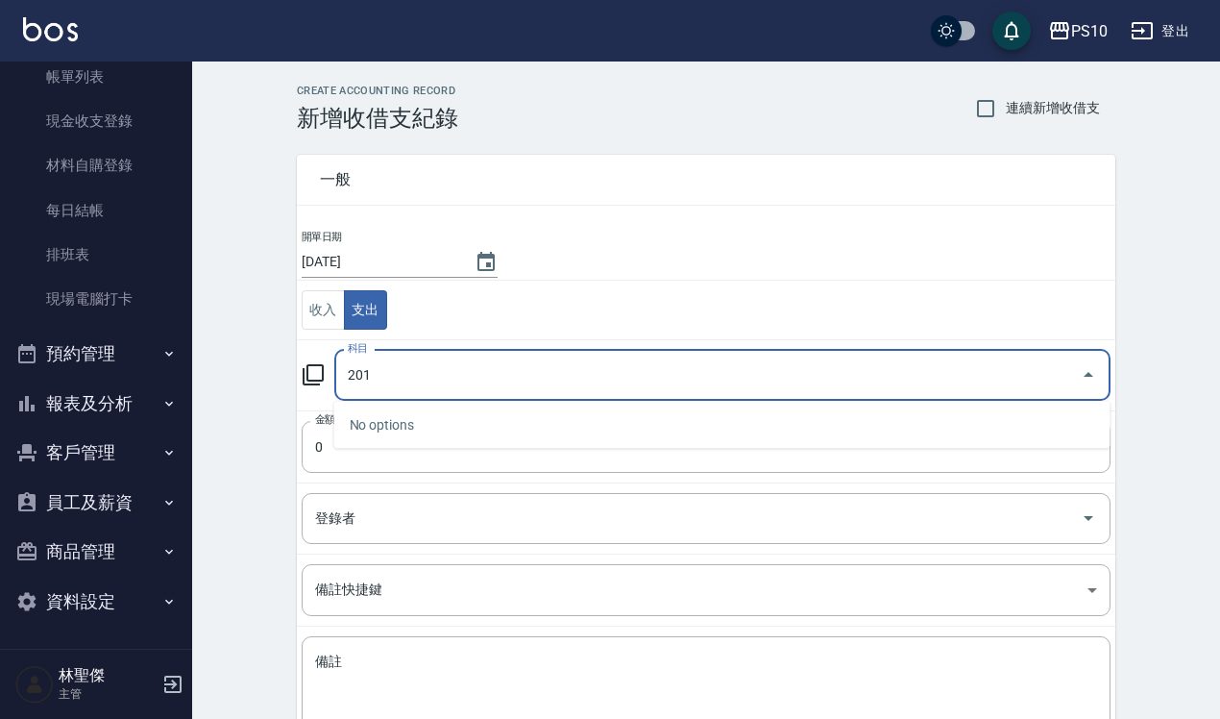
type input "201"
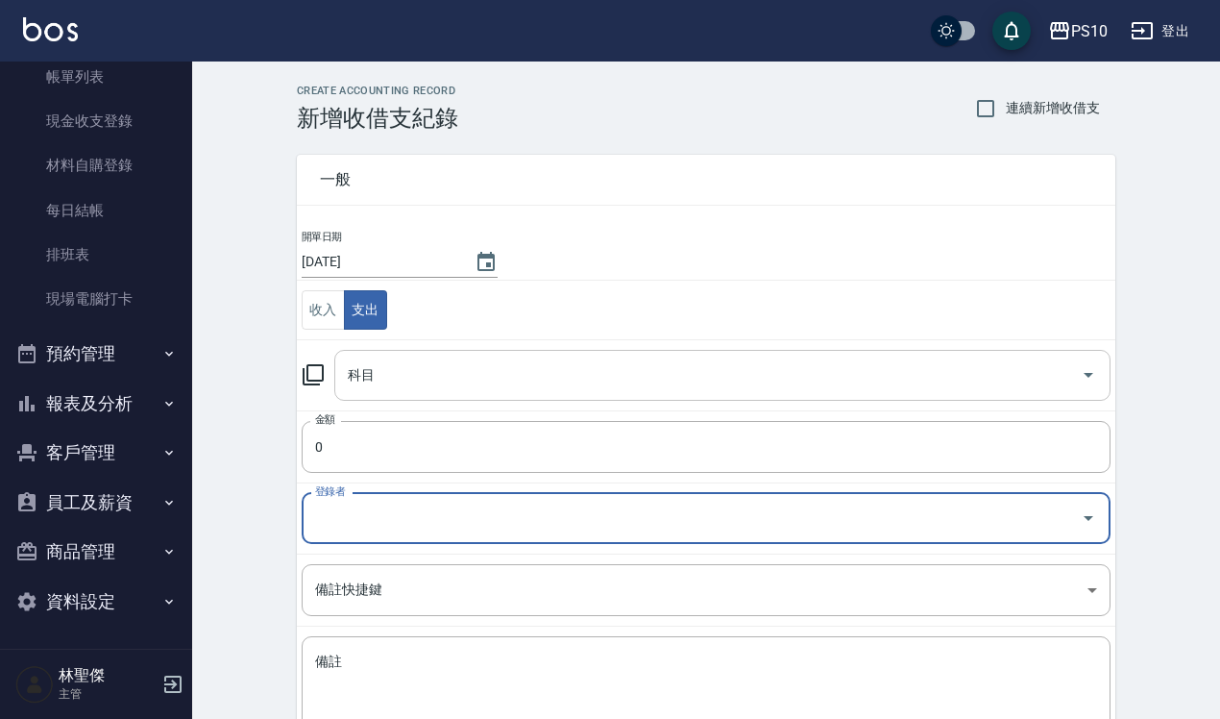
click at [434, 394] on div "科目" at bounding box center [722, 375] width 776 height 51
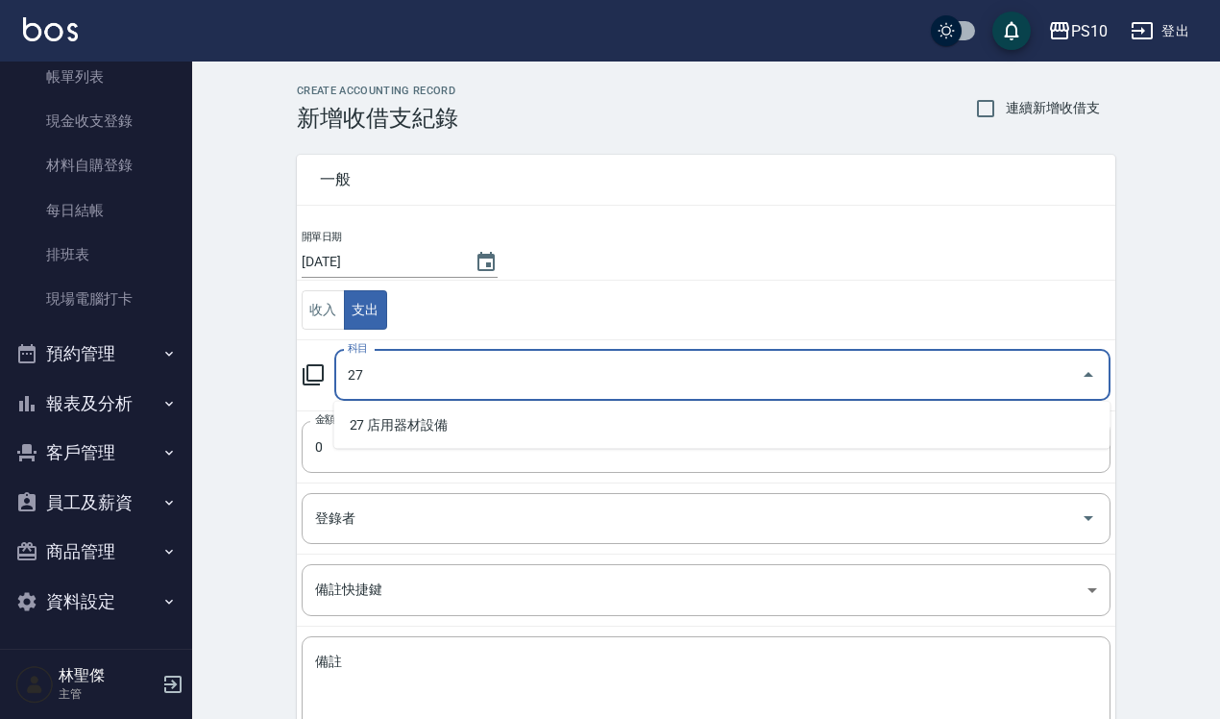
type input "27"
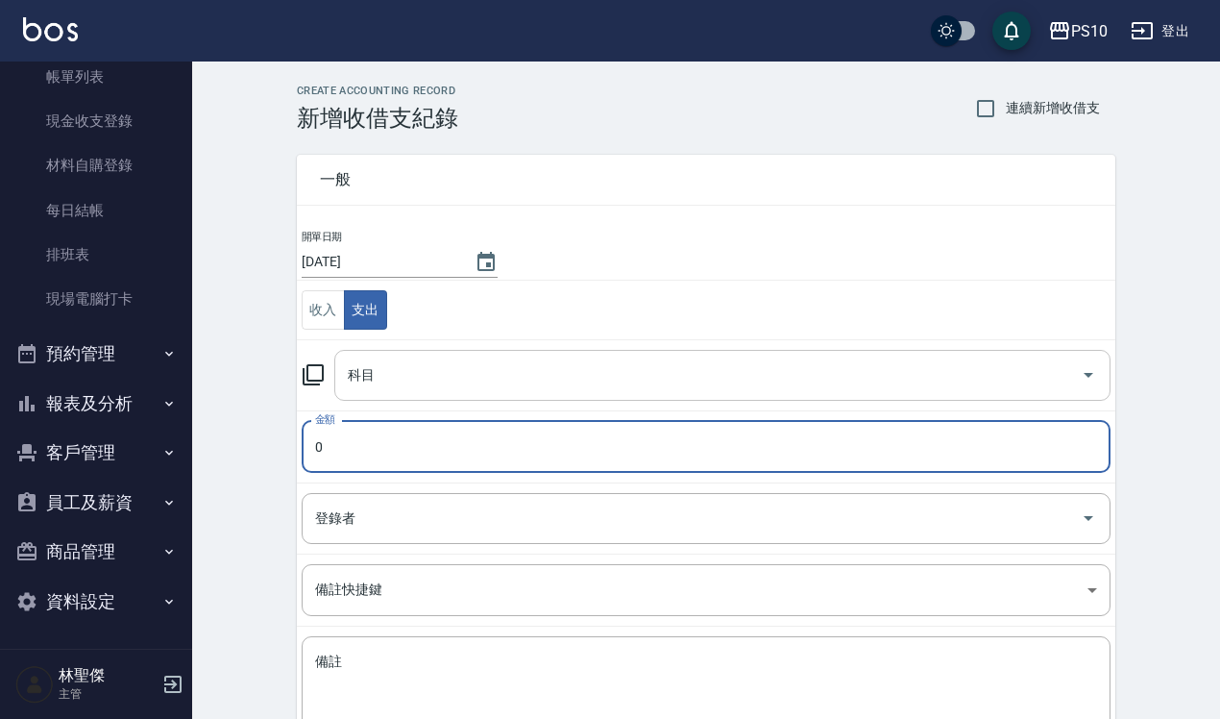
click at [434, 394] on div "科目" at bounding box center [722, 375] width 776 height 51
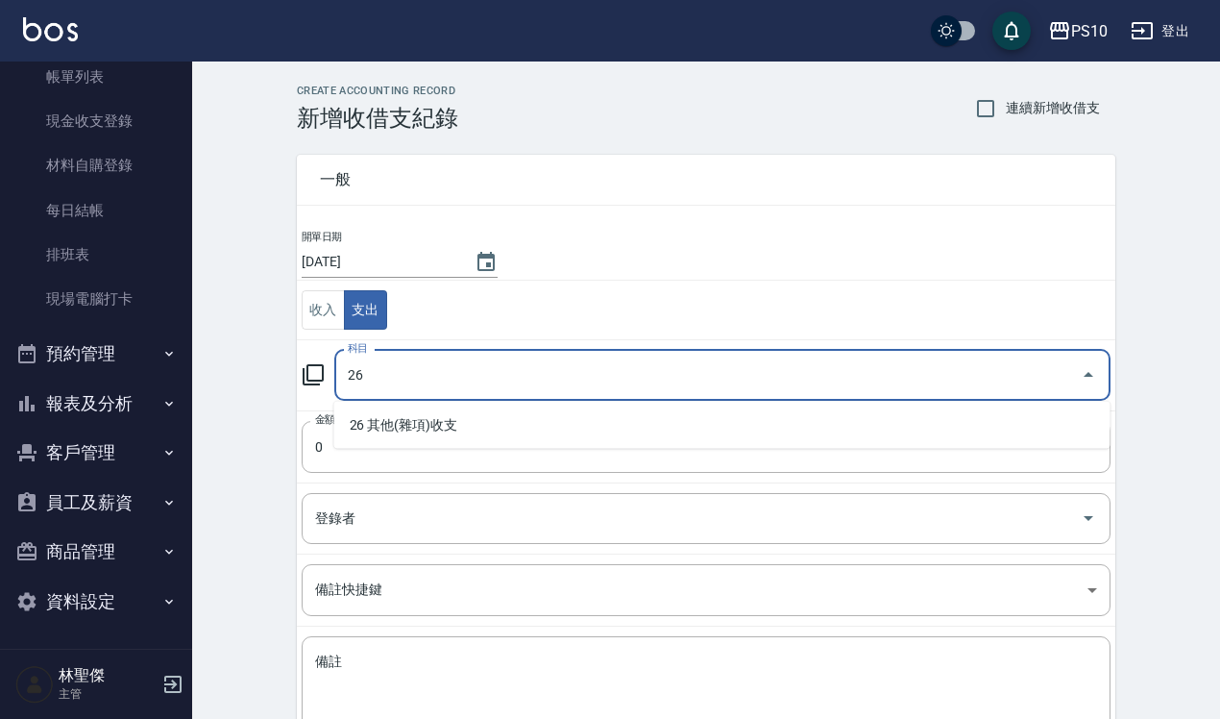
type input "26"
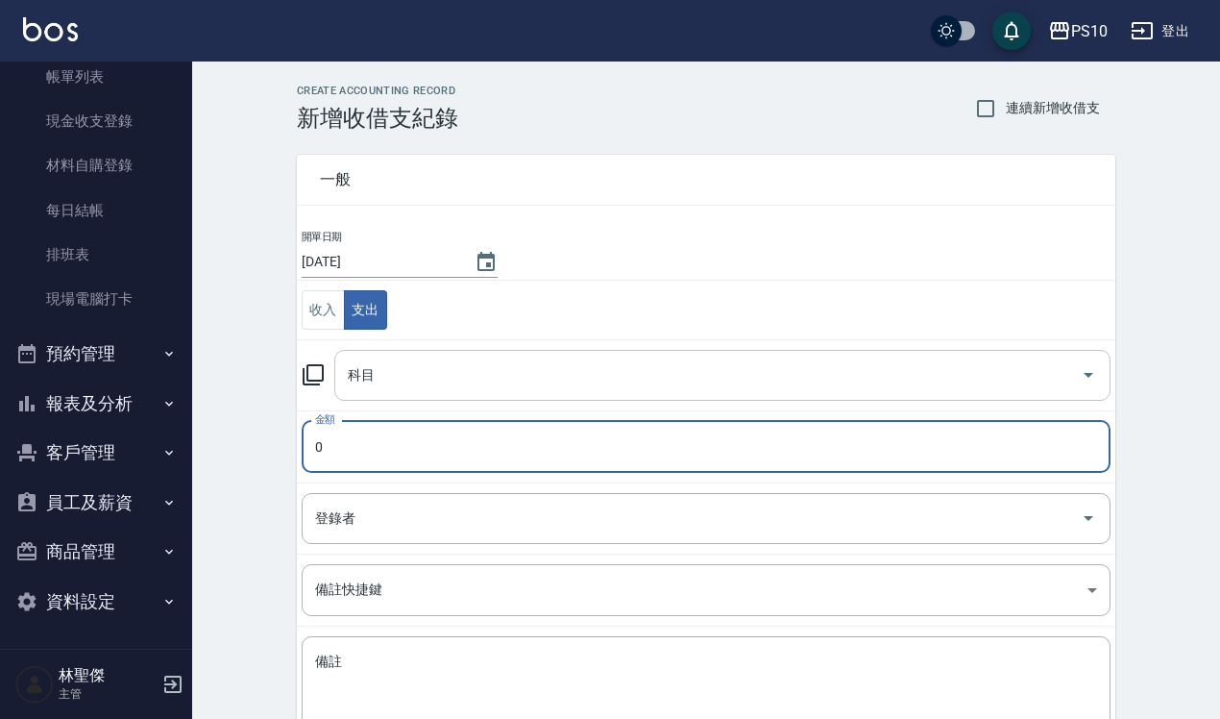
click at [434, 394] on div "科目" at bounding box center [722, 375] width 776 height 51
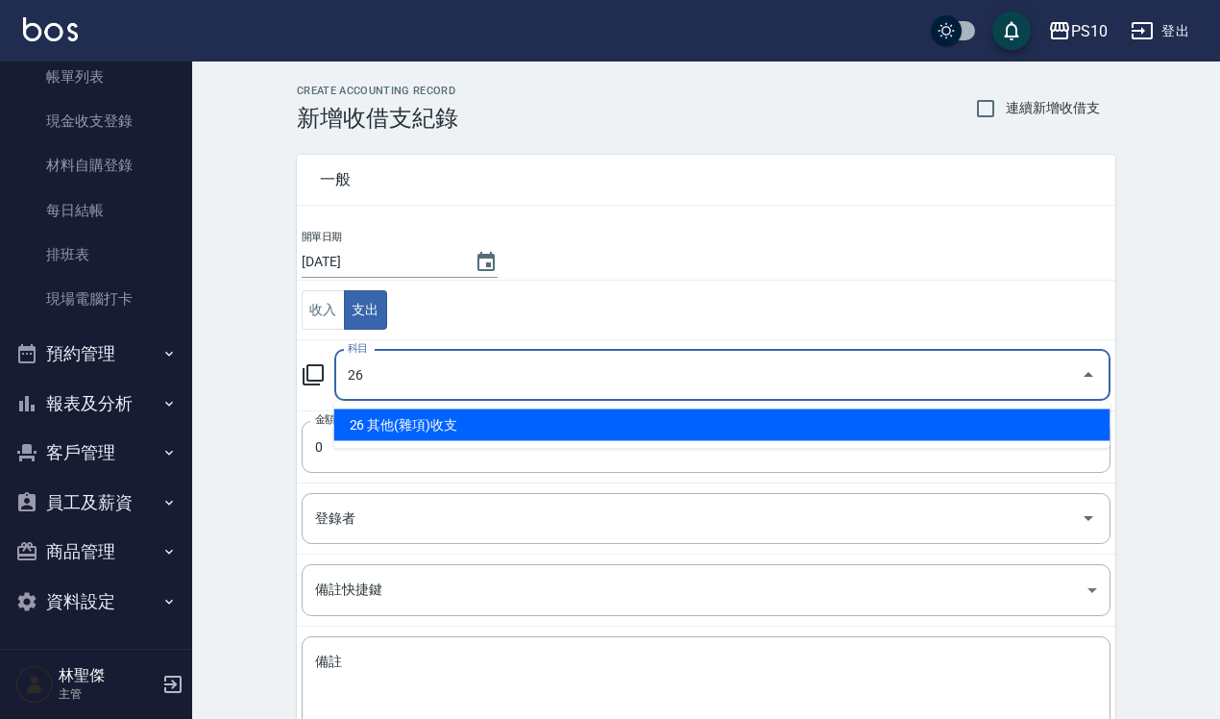
type input "26 其他(雜項)收支"
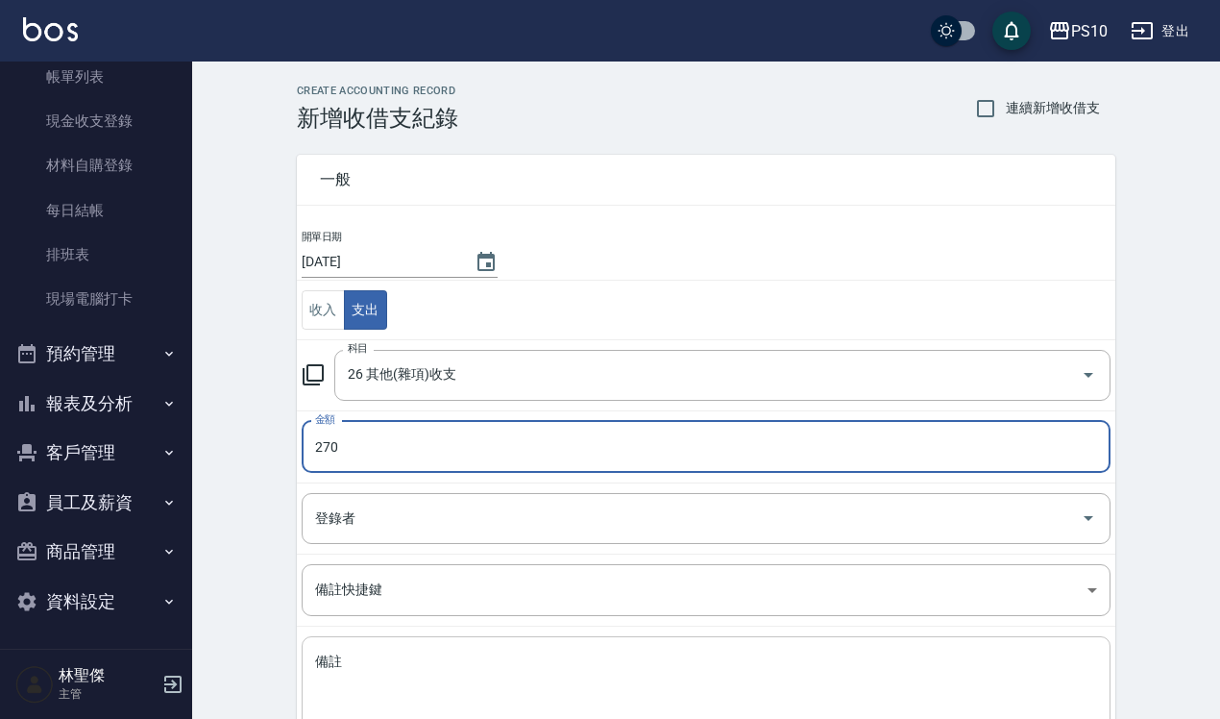
type input "270"
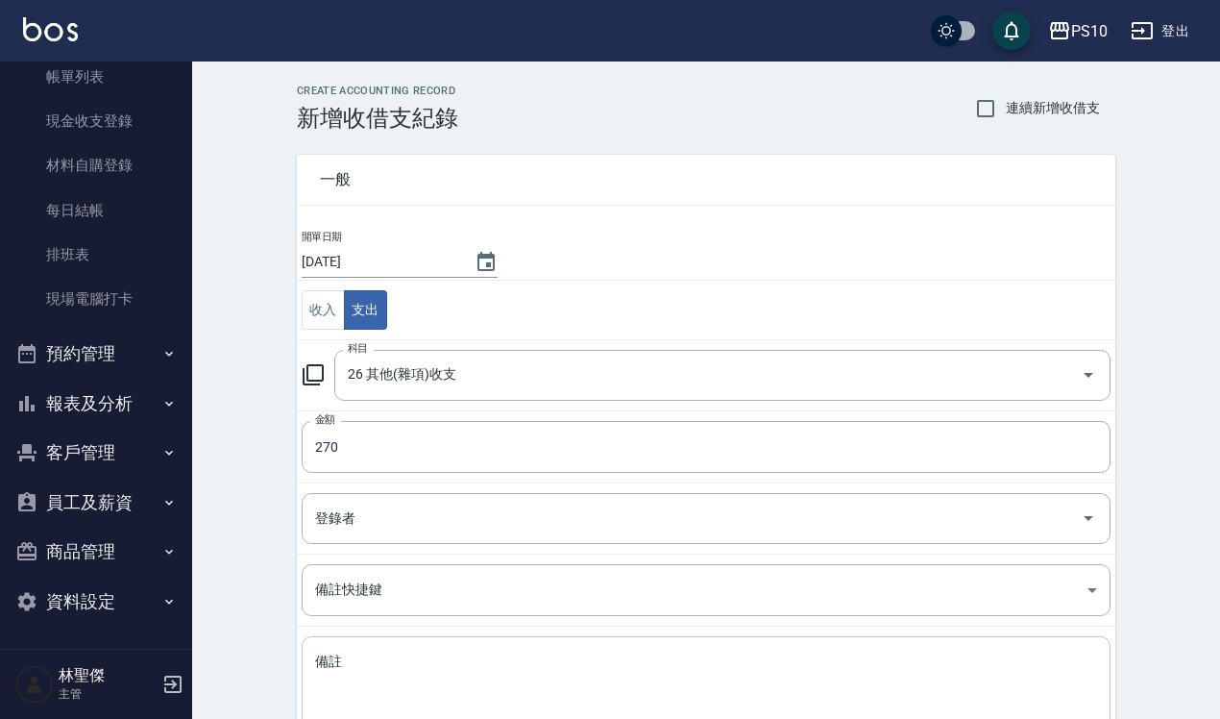
click at [564, 702] on textarea "備註" at bounding box center [706, 684] width 782 height 65
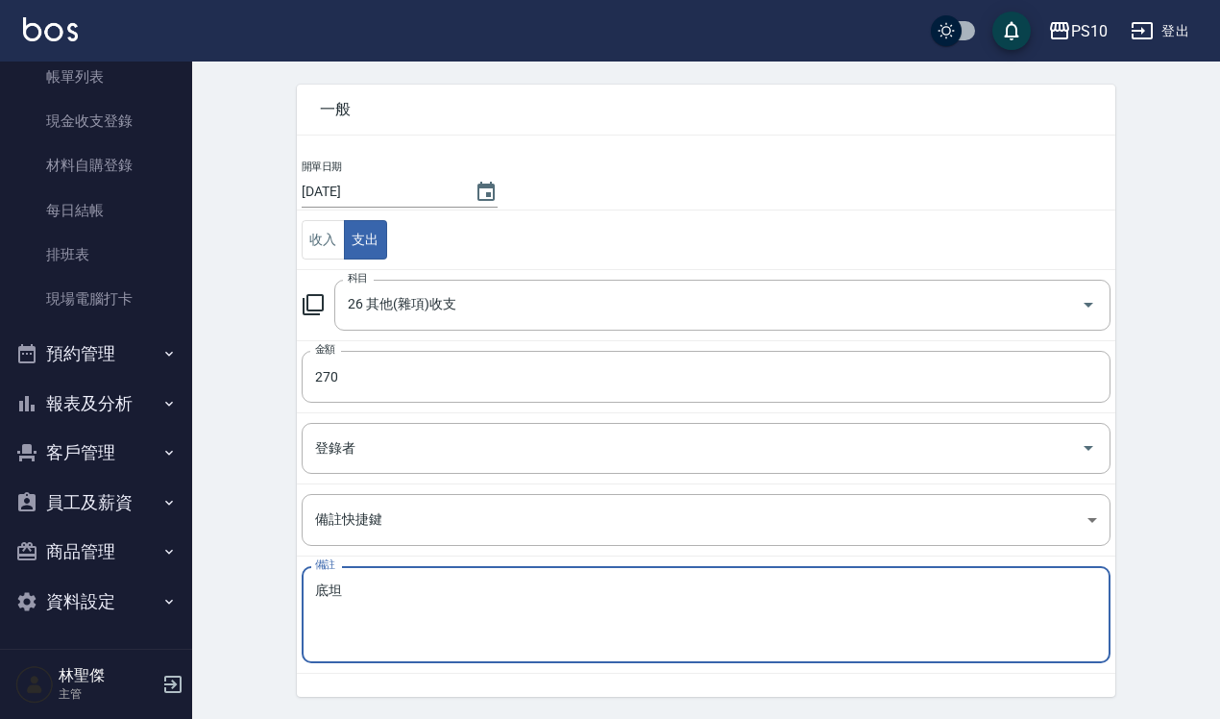
scroll to position [131, 0]
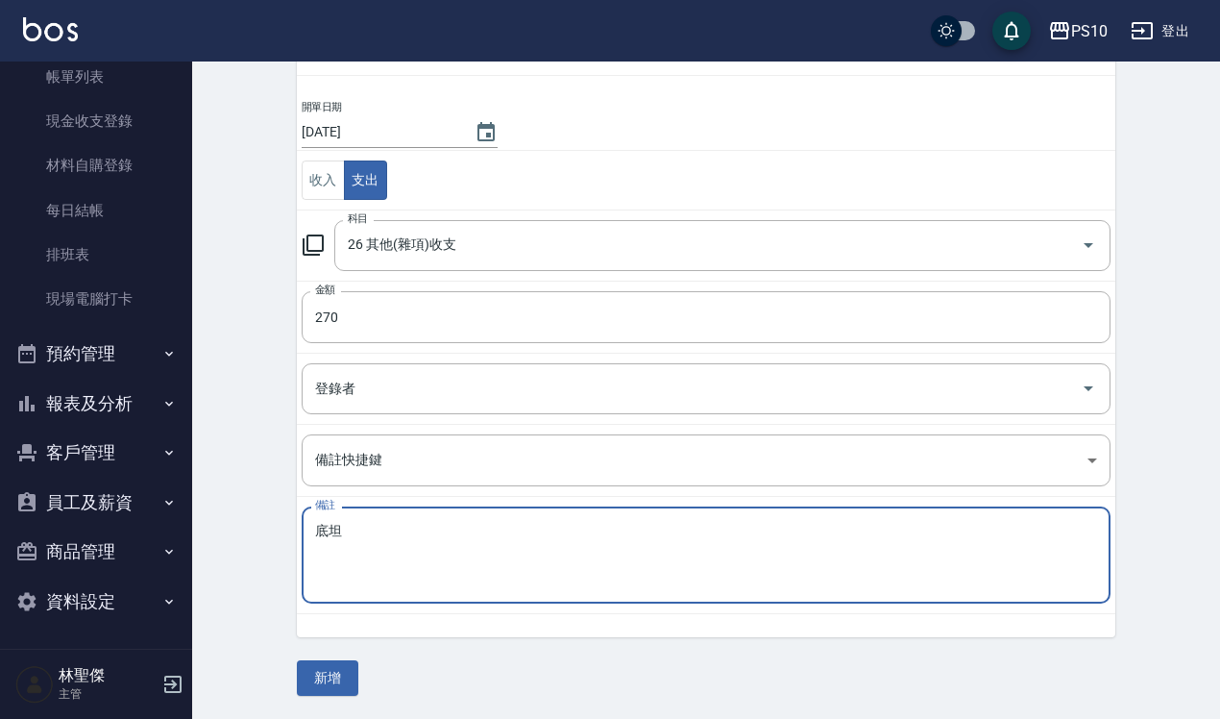
click at [391, 538] on textarea "底坦" at bounding box center [706, 555] width 782 height 65
type textarea "底"
type textarea "地毯"
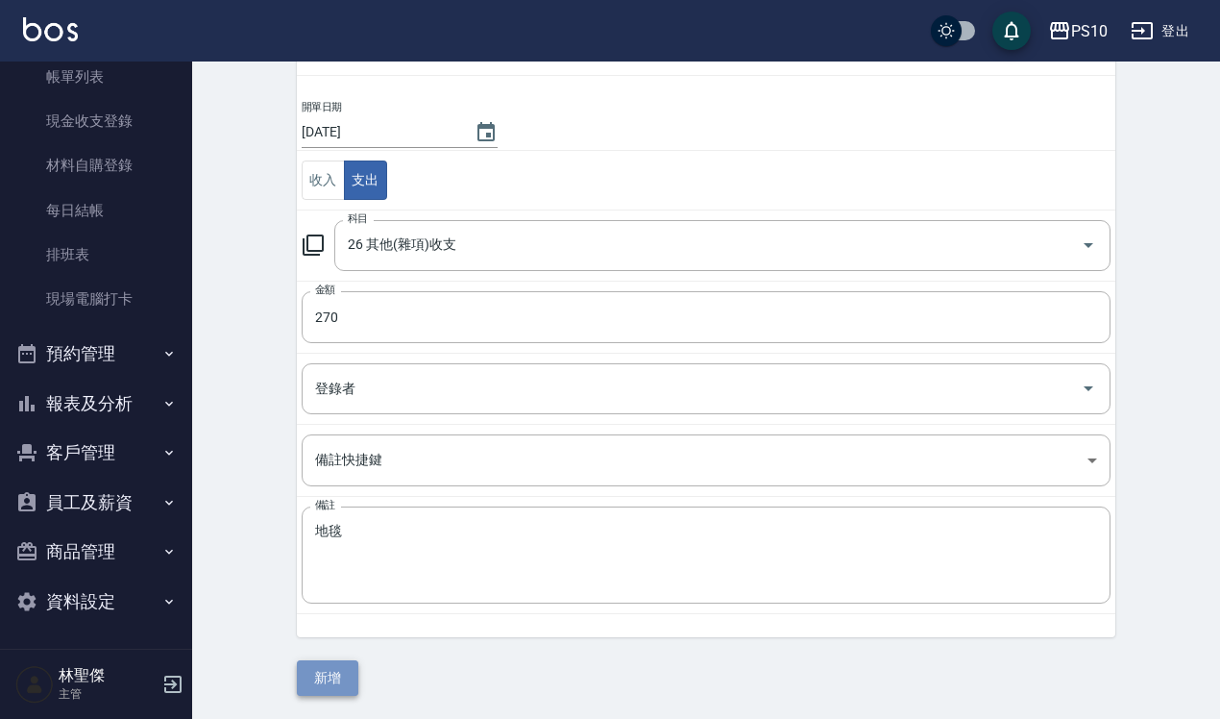
click at [322, 674] on button "新增" at bounding box center [327, 678] width 61 height 36
